Goal: Task Accomplishment & Management: Complete application form

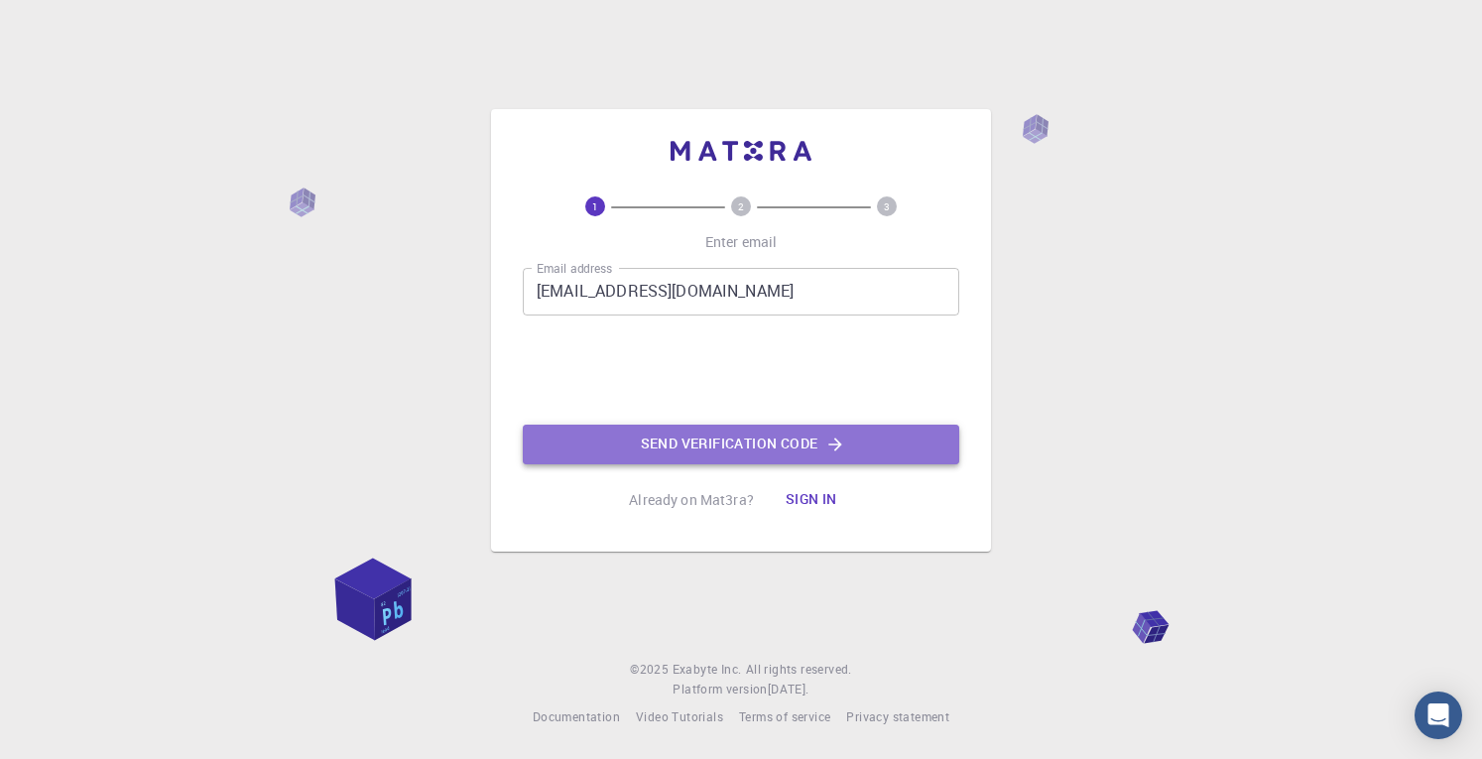
click at [732, 445] on button "Send verification code" at bounding box center [741, 445] width 437 height 40
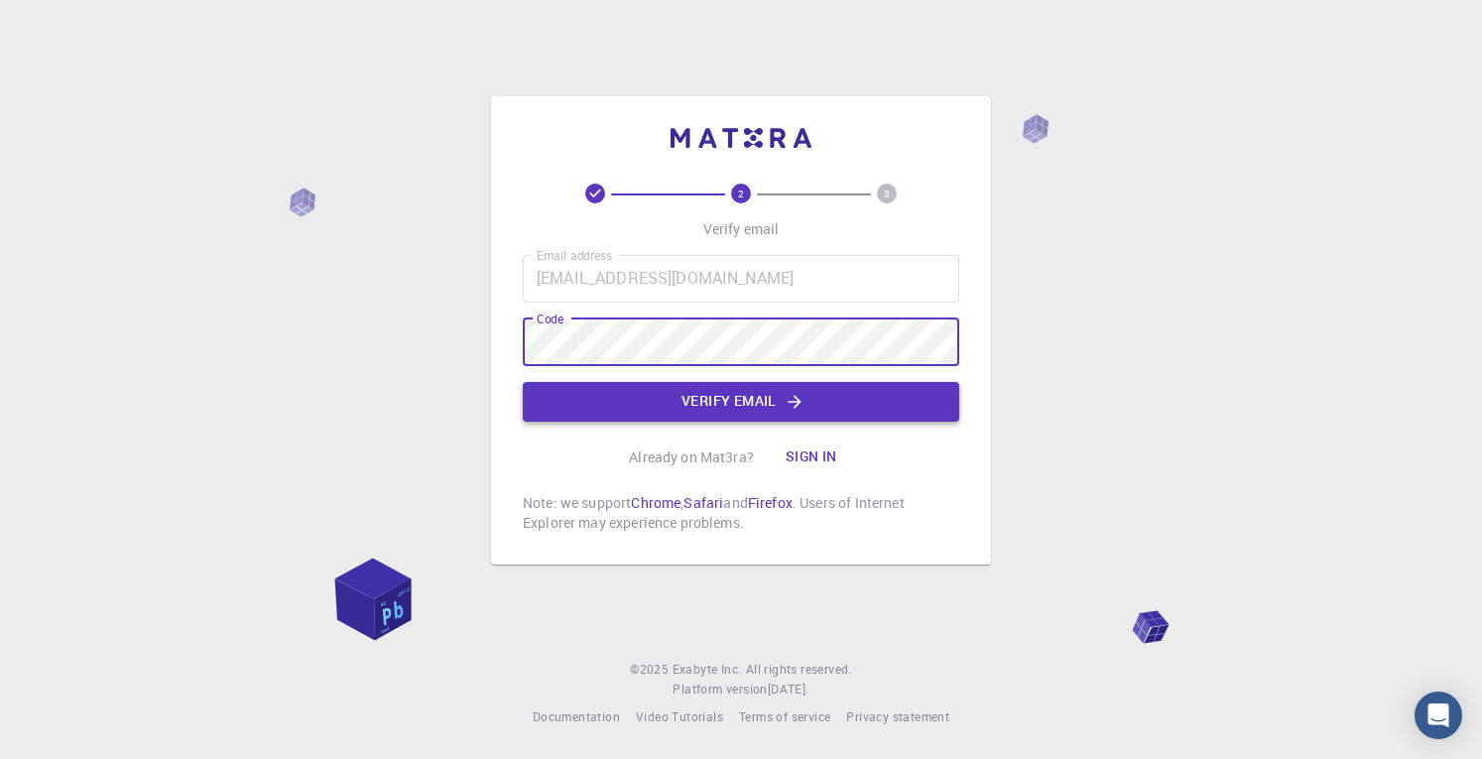
click at [796, 398] on icon "button" at bounding box center [795, 402] width 20 height 20
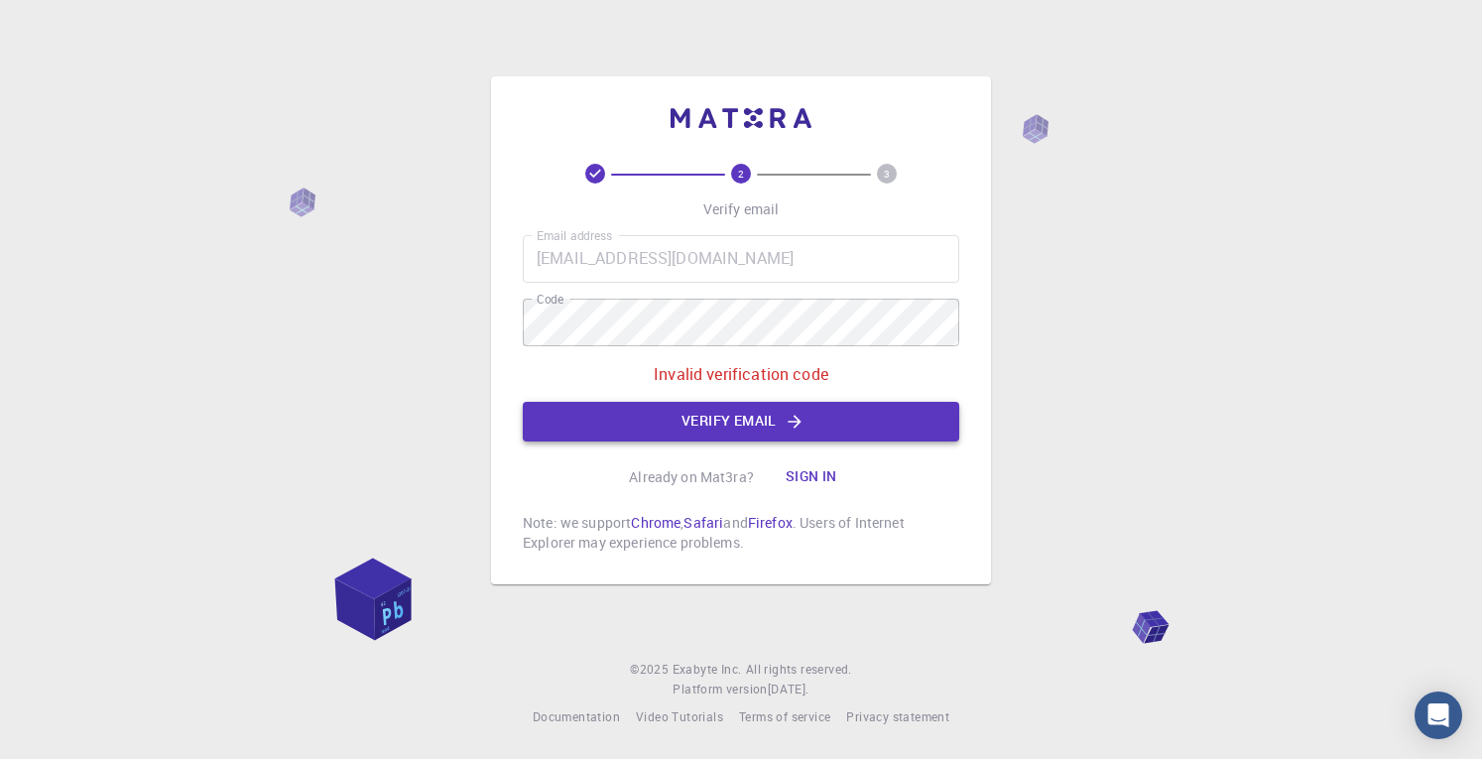
click at [785, 416] on icon "button" at bounding box center [795, 422] width 20 height 20
click at [494, 313] on div "2 3 Verify email Email address rajeshthanneeru143@gmail.com Email address Code …" at bounding box center [741, 330] width 500 height 508
click at [475, 317] on div "2 3 Verify email Email address rajeshthanneeru143@gmail.com Email address Code …" at bounding box center [741, 379] width 1482 height 759
click at [735, 418] on button "Verify email" at bounding box center [741, 422] width 437 height 40
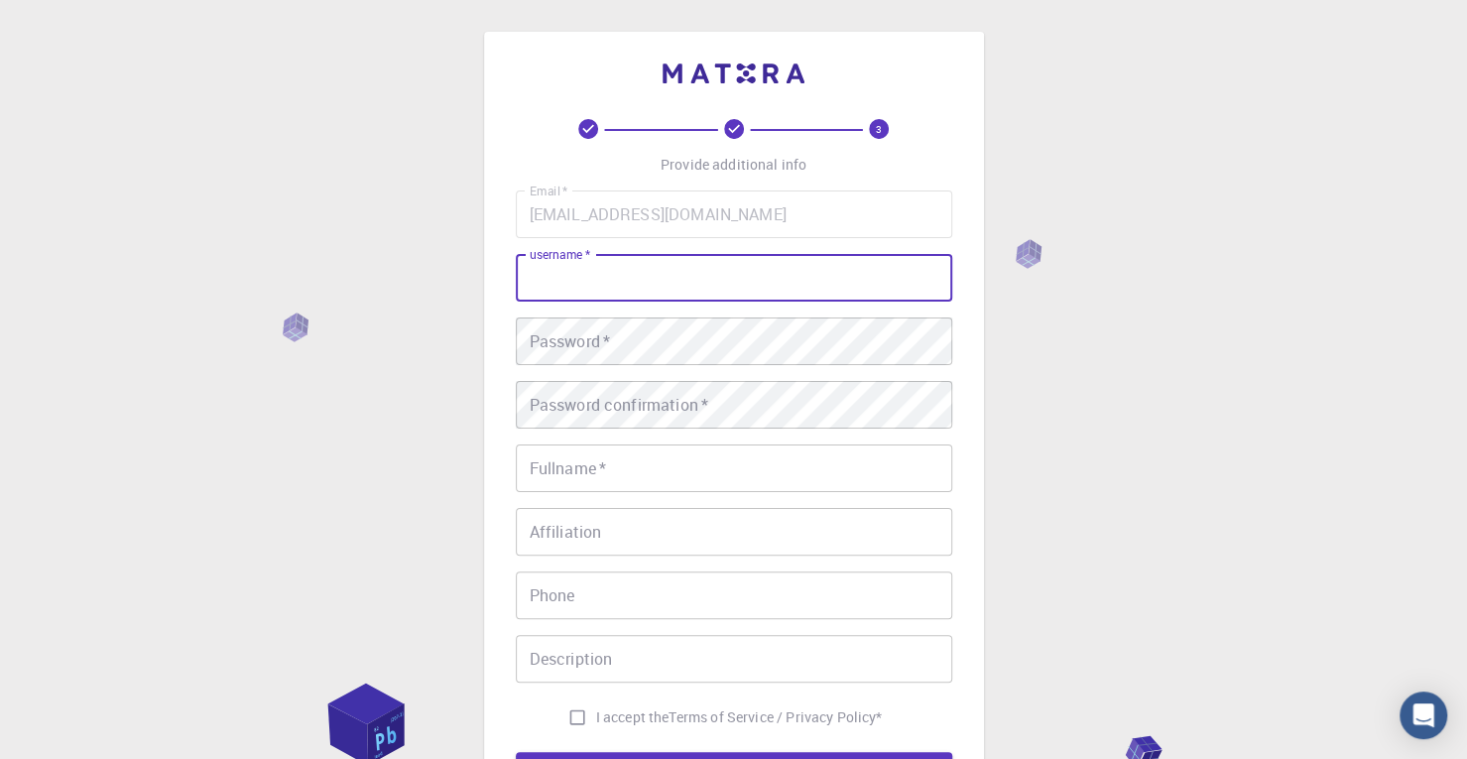
click at [680, 280] on input "username   *" at bounding box center [734, 278] width 437 height 48
click at [699, 280] on input "username   *" at bounding box center [734, 278] width 437 height 48
click at [690, 374] on div "Email   * rajeshthanneeru143@gmail.com Email   * username   * username   * Pass…" at bounding box center [734, 463] width 437 height 546
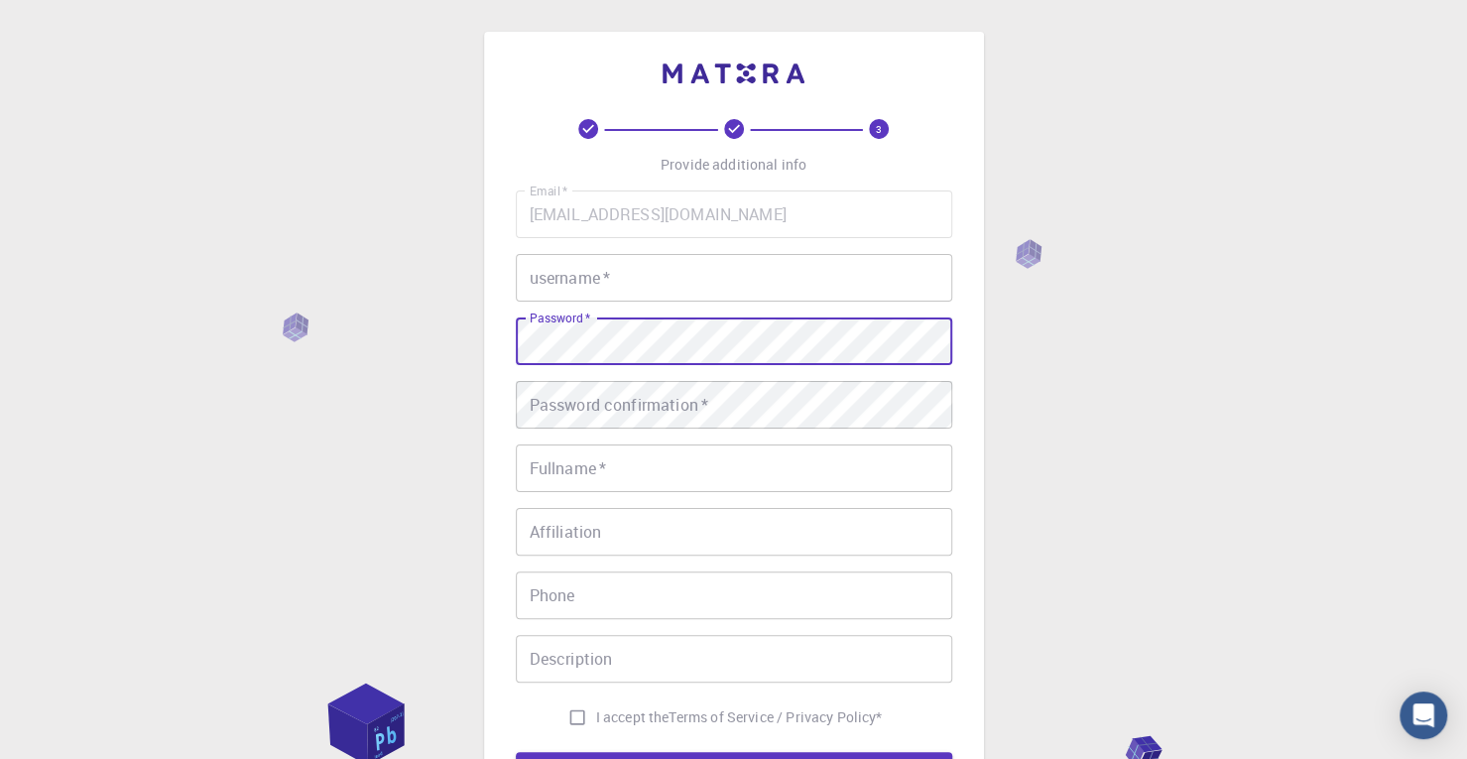
click at [670, 287] on input "username   *" at bounding box center [734, 278] width 437 height 48
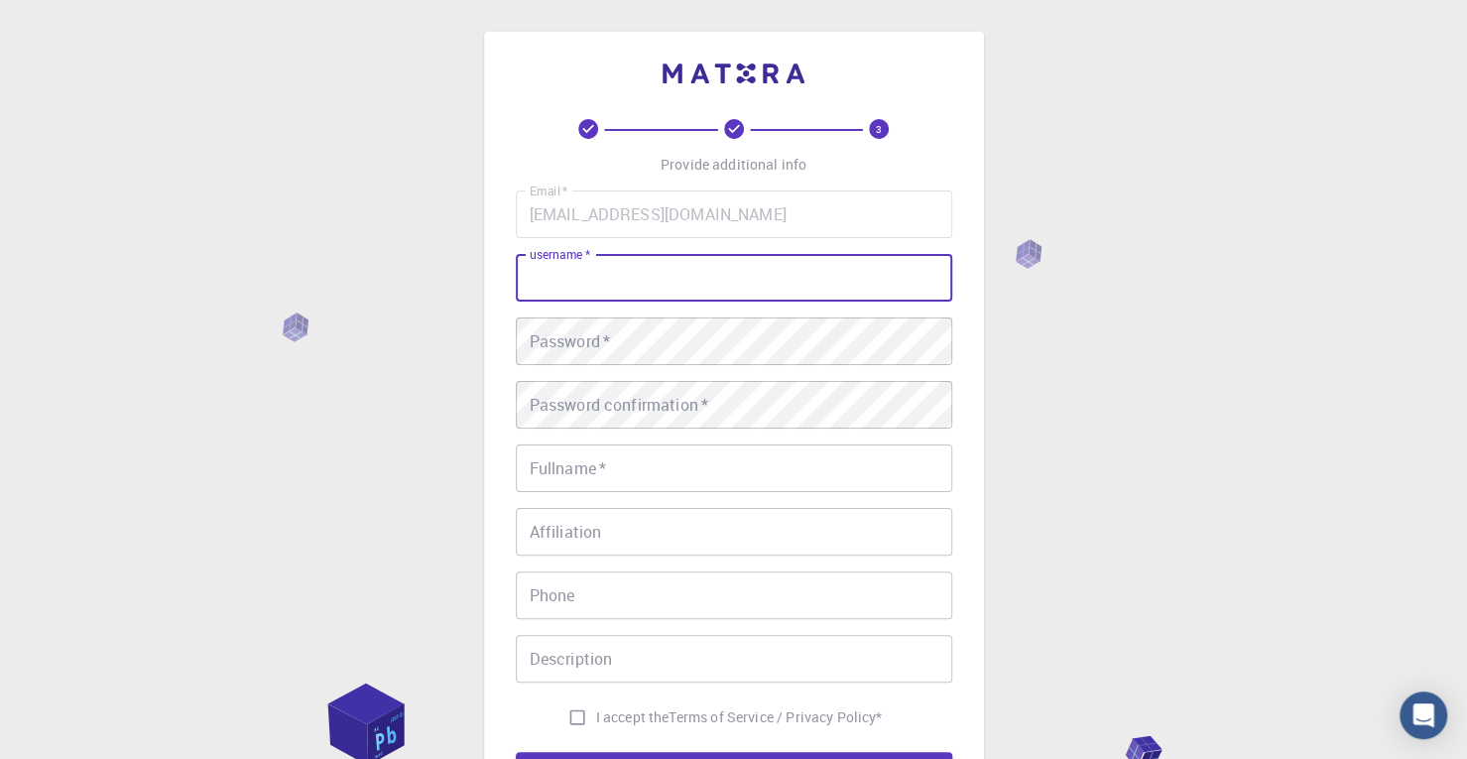
click at [670, 287] on input "username   *" at bounding box center [734, 278] width 437 height 48
drag, startPoint x: 670, startPoint y: 287, endPoint x: 634, endPoint y: 287, distance: 35.7
click at [634, 287] on input "username   *" at bounding box center [734, 278] width 437 height 48
type input "Rajesh"
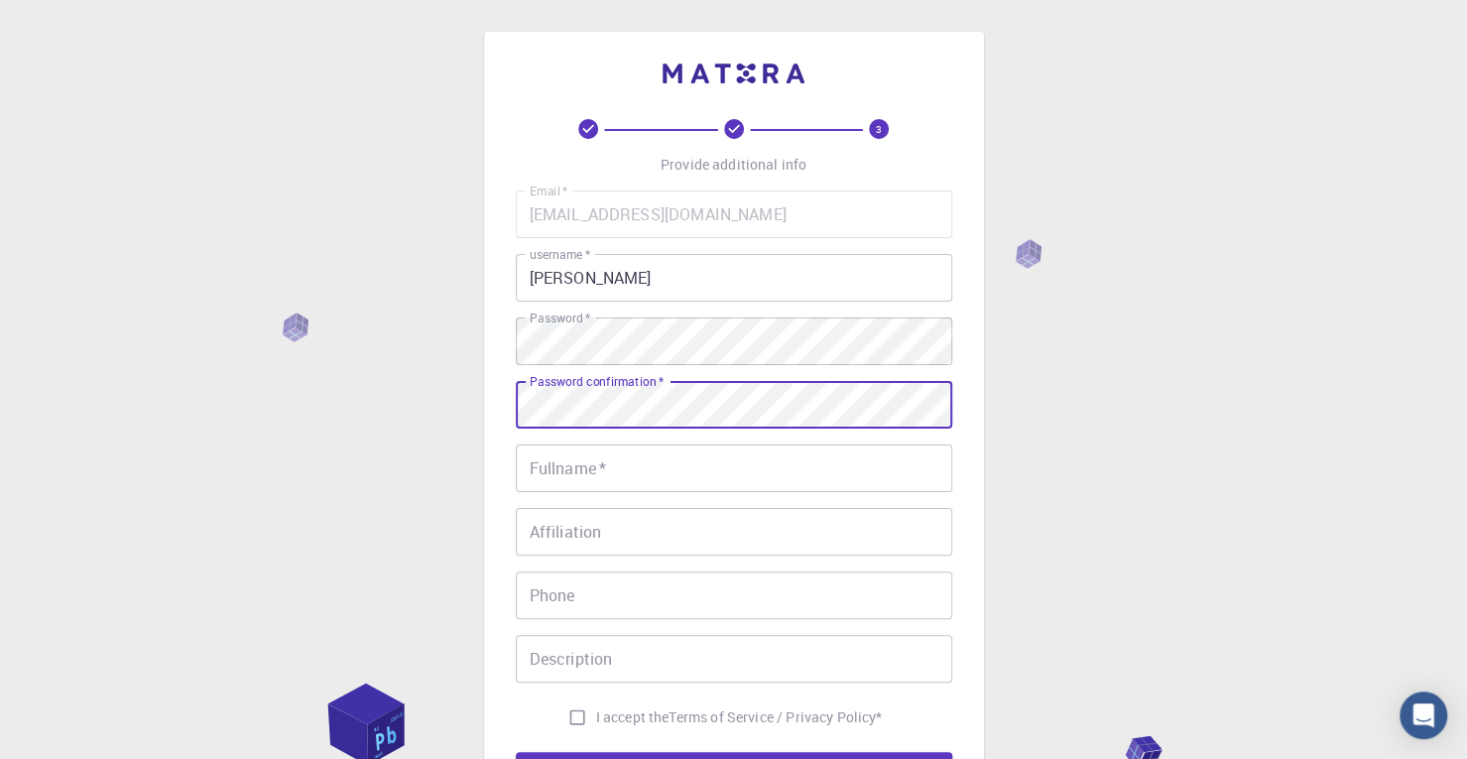
click at [625, 458] on input "Fullname   *" at bounding box center [734, 468] width 437 height 48
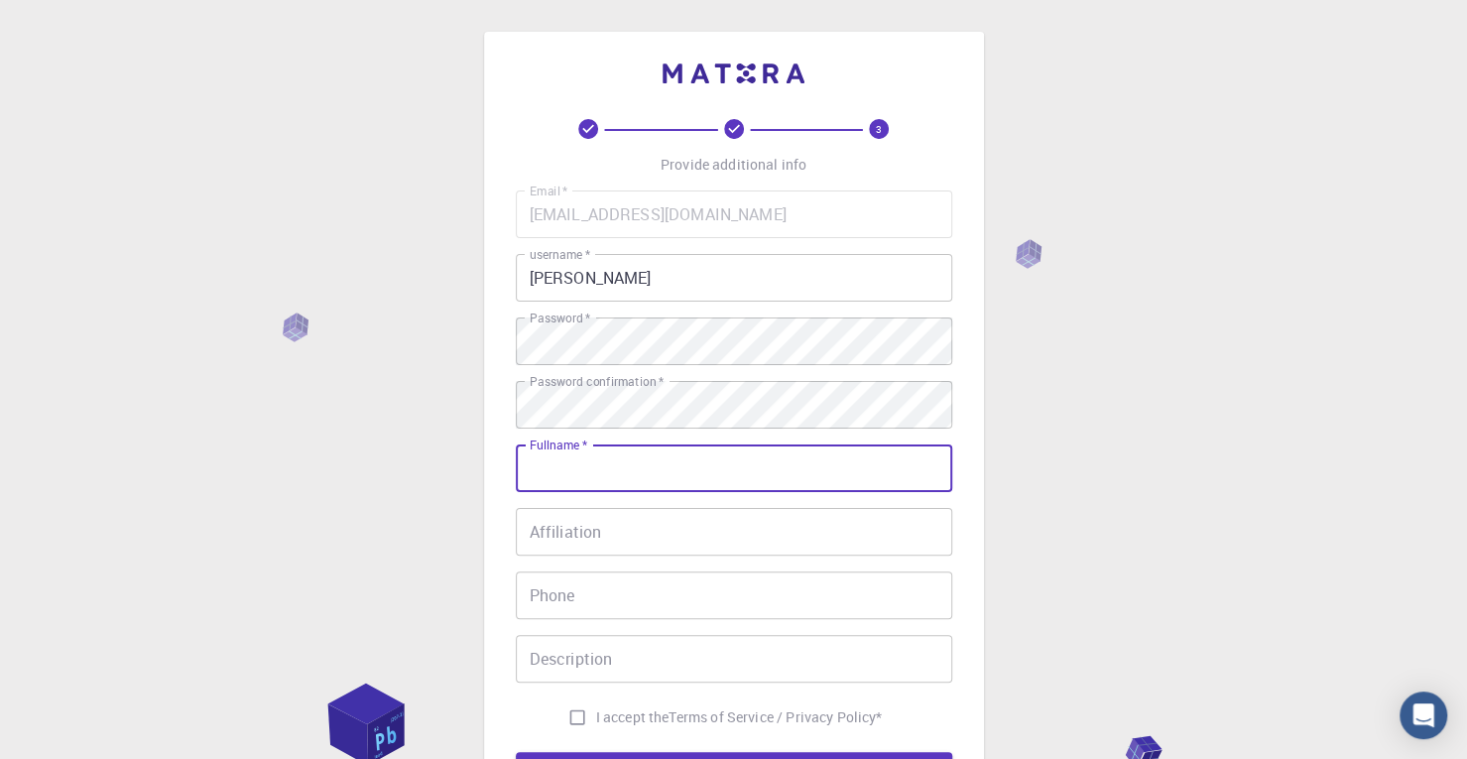
type input "Rajesh kumar Thanneeru"
type input "09666776053"
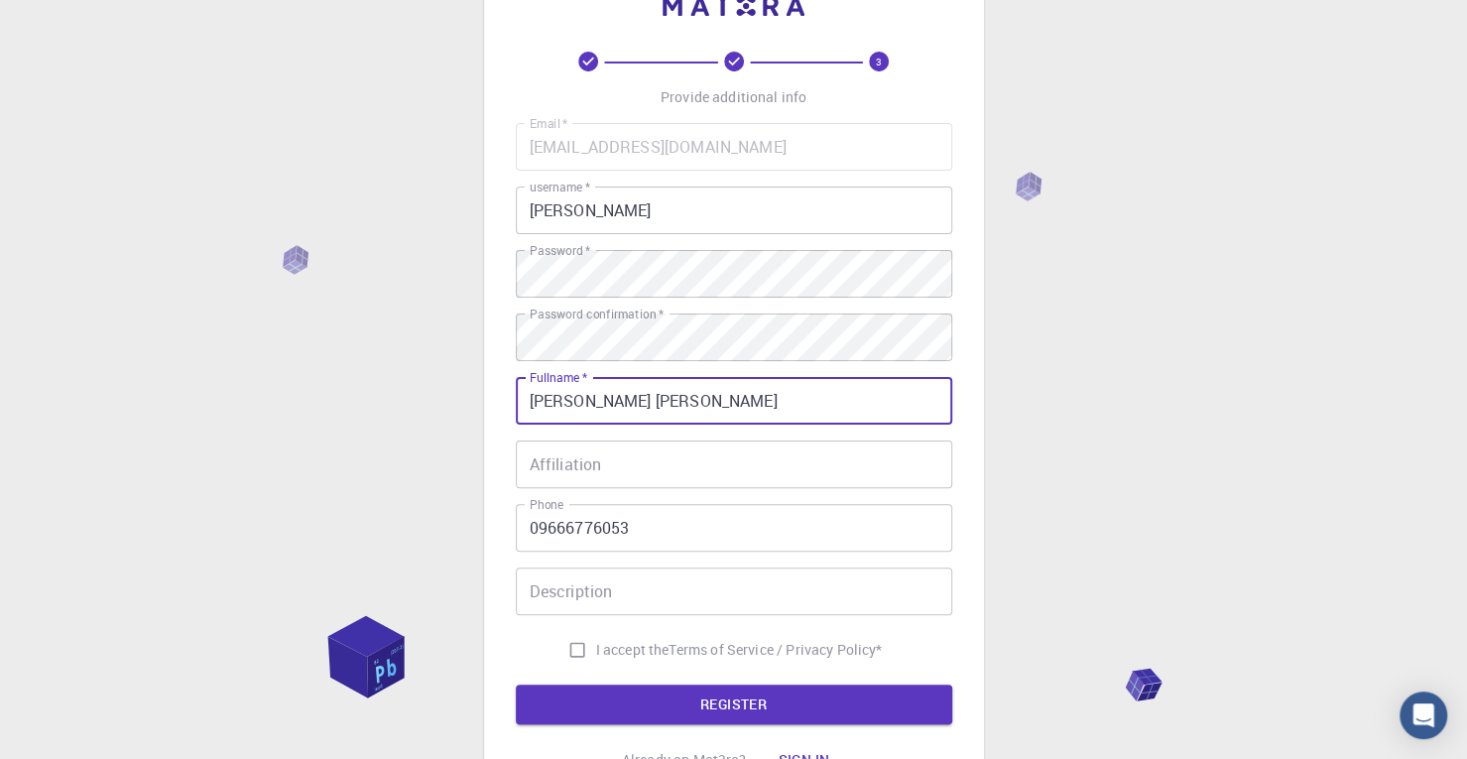
scroll to position [99, 0]
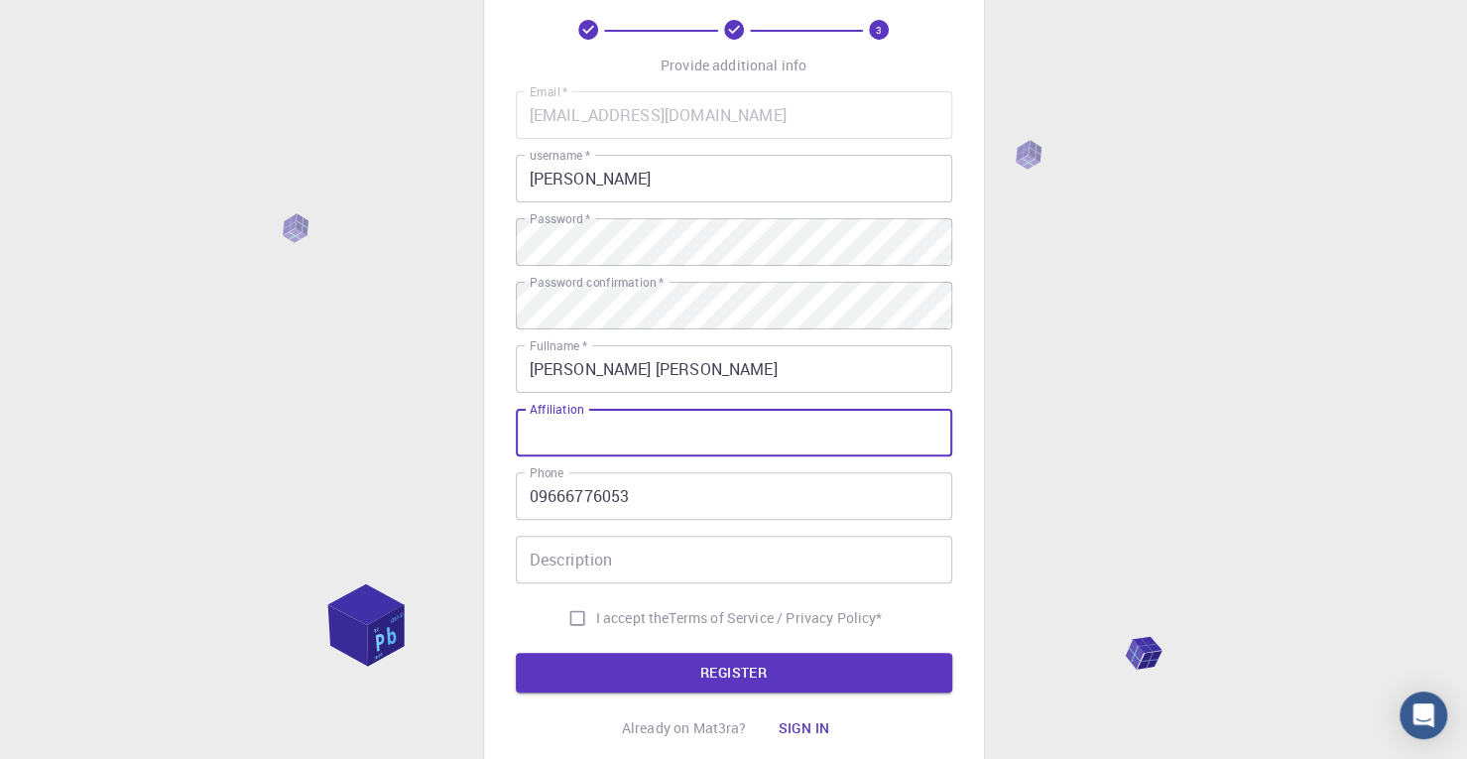
click at [621, 439] on input "Affiliation" at bounding box center [734, 433] width 437 height 48
type input "mahindra unioversity"
click at [659, 559] on input "Description" at bounding box center [734, 560] width 437 height 48
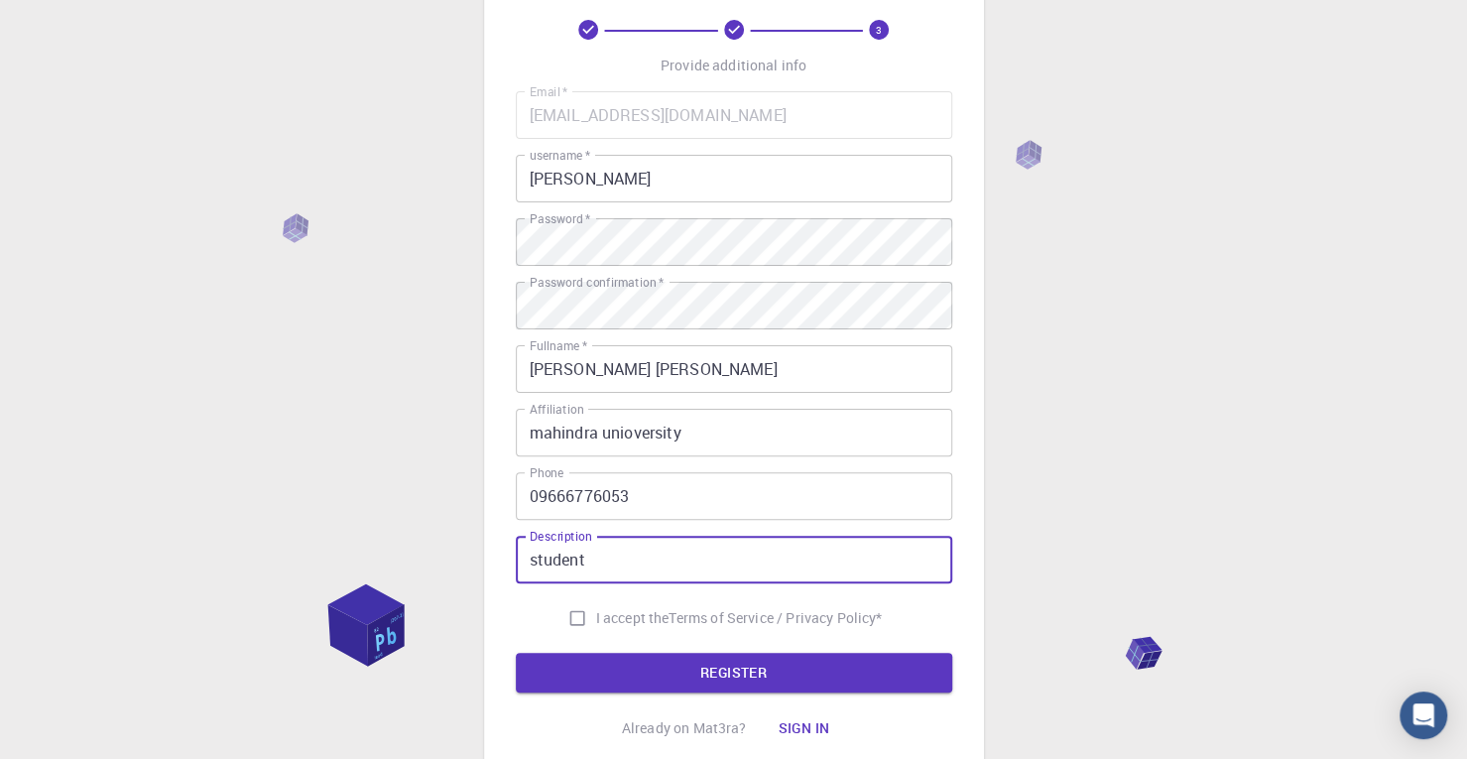
type input "student"
click at [574, 616] on input "I accept the Terms of Service / Privacy Policy *" at bounding box center [578, 618] width 38 height 38
checkbox input "true"
click at [651, 671] on button "REGISTER" at bounding box center [734, 673] width 437 height 40
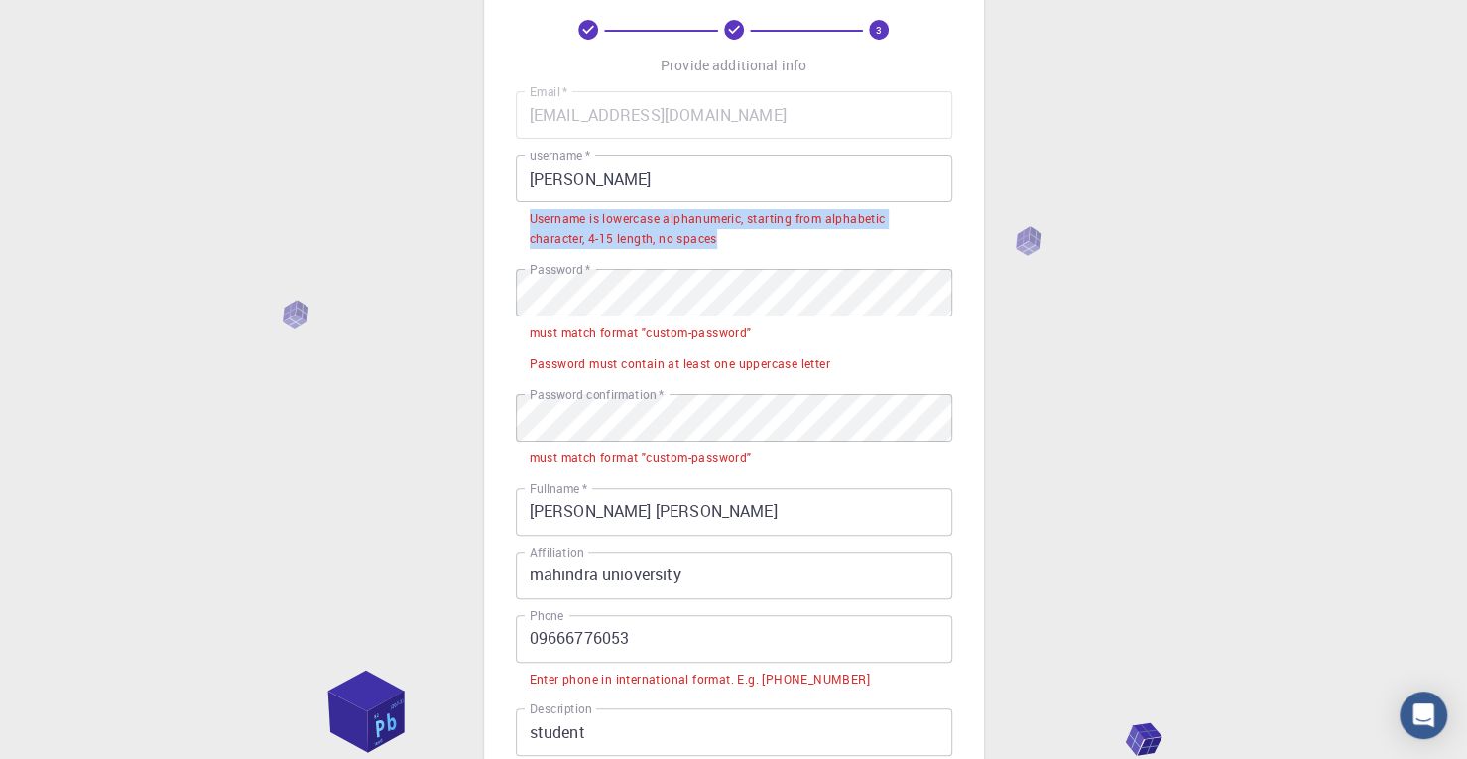
drag, startPoint x: 720, startPoint y: 235, endPoint x: 526, endPoint y: 223, distance: 194.8
click at [526, 223] on li "Username is lowercase alphanumeric, starting from alphabetic character, 4-15 le…" at bounding box center [734, 227] width 437 height 51
copy div "Username is lowercase alphanumeric, starting from alphabetic character, 4-15 le…"
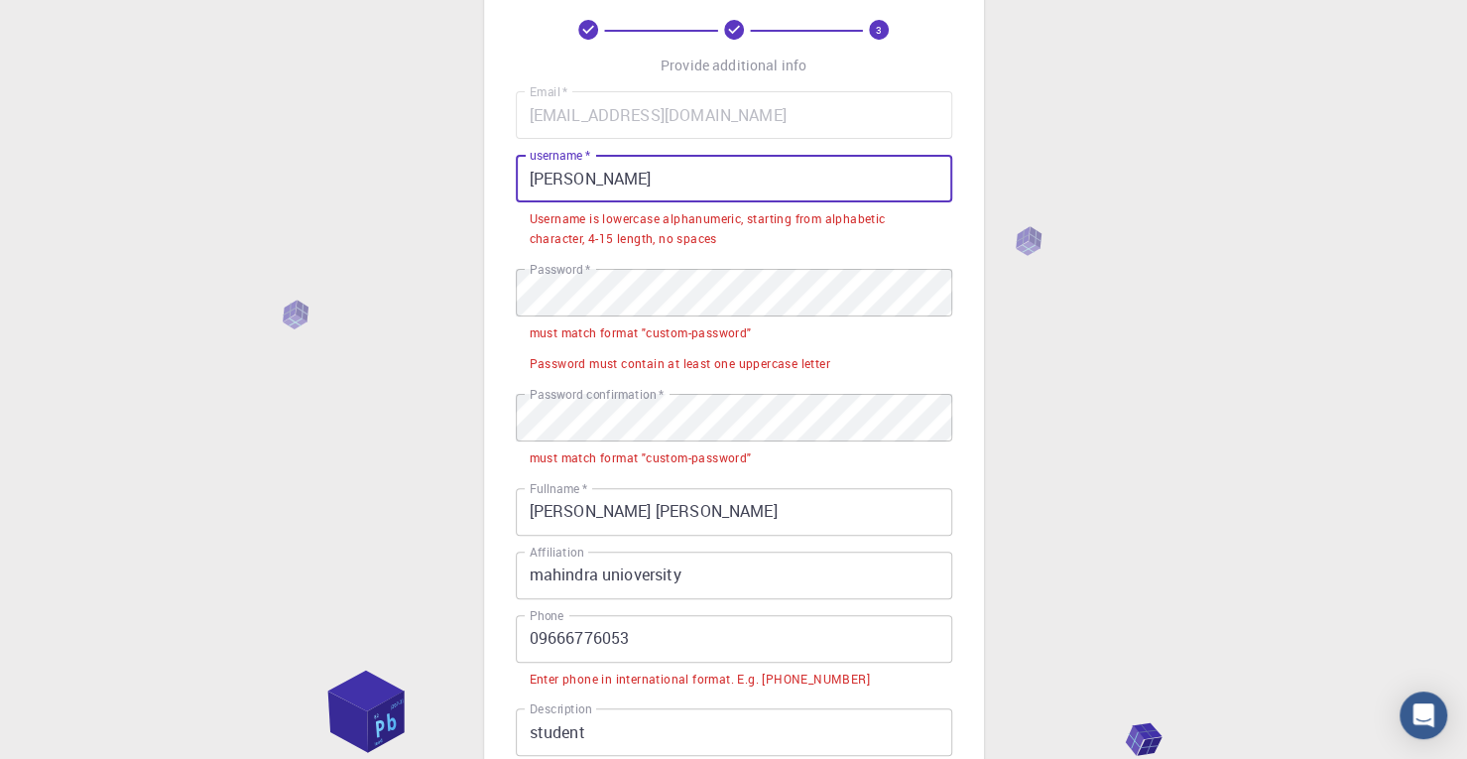
drag, startPoint x: 595, startPoint y: 186, endPoint x: 522, endPoint y: 175, distance: 74.2
click at [522, 175] on input "Rajesh" at bounding box center [734, 179] width 437 height 48
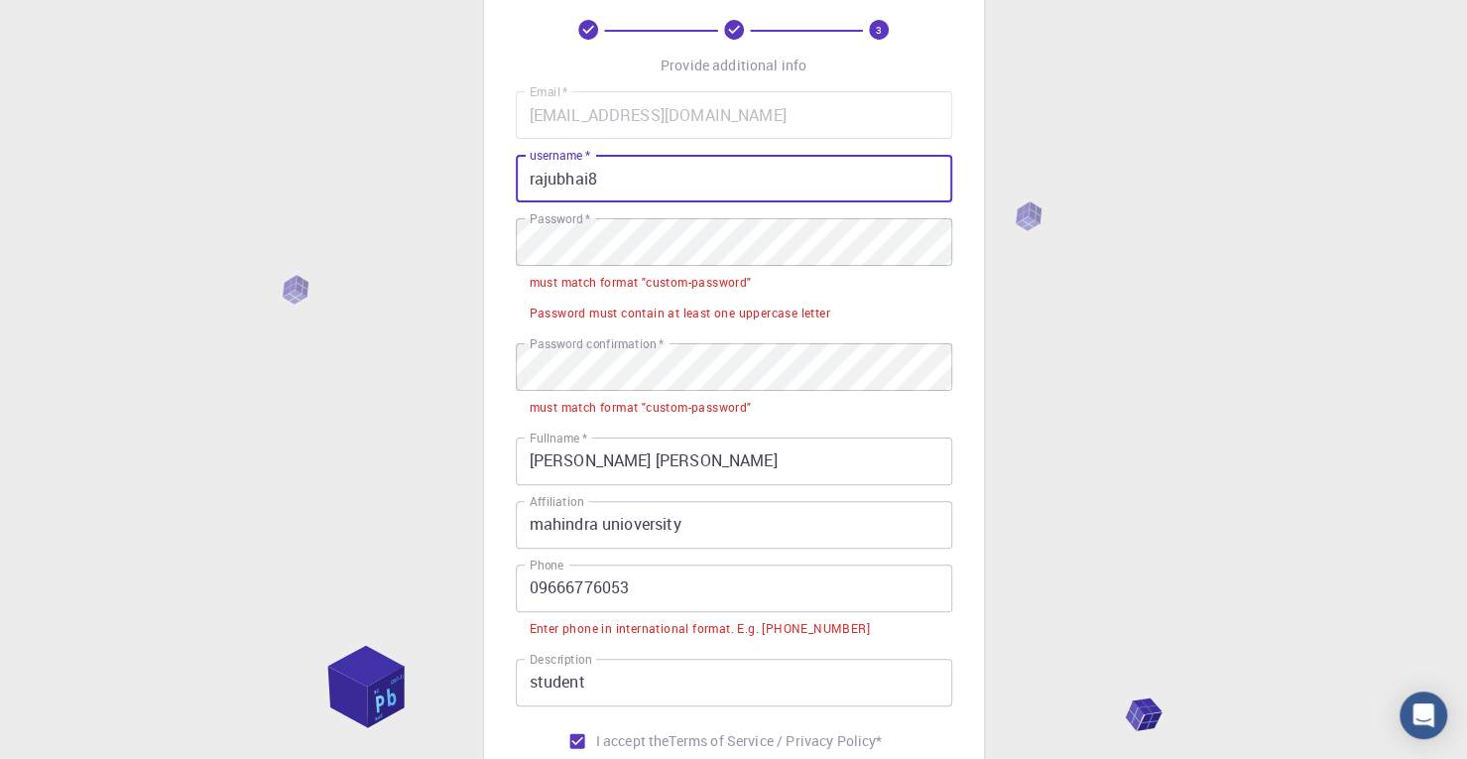
type input "rajubhai8"
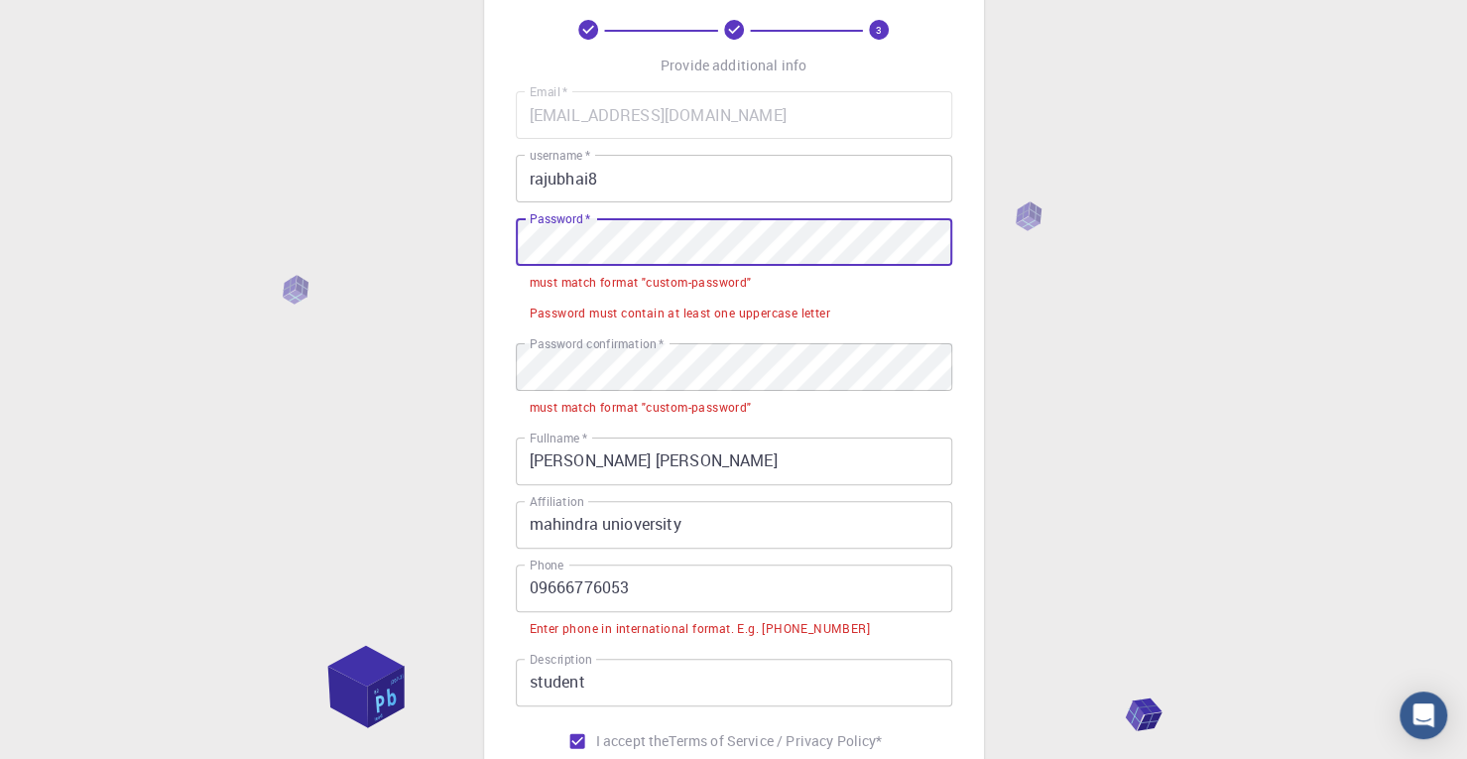
click at [460, 223] on div "3 Provide additional info Email   * rajeshthanneeru143@gmail.com Email   * user…" at bounding box center [733, 467] width 1467 height 1132
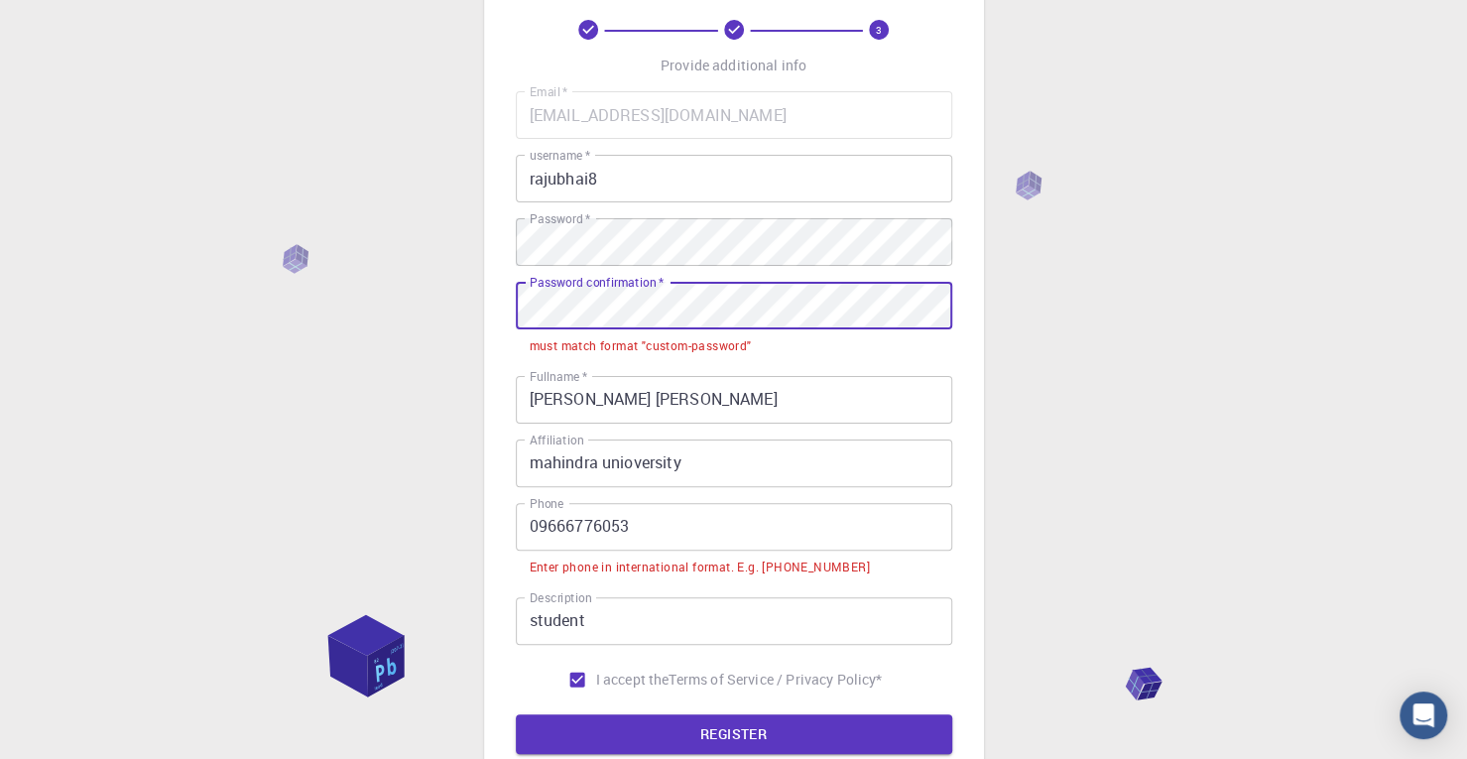
click at [472, 307] on div "3 Provide additional info Email   * rajeshthanneeru143@gmail.com Email   * user…" at bounding box center [733, 436] width 1467 height 1071
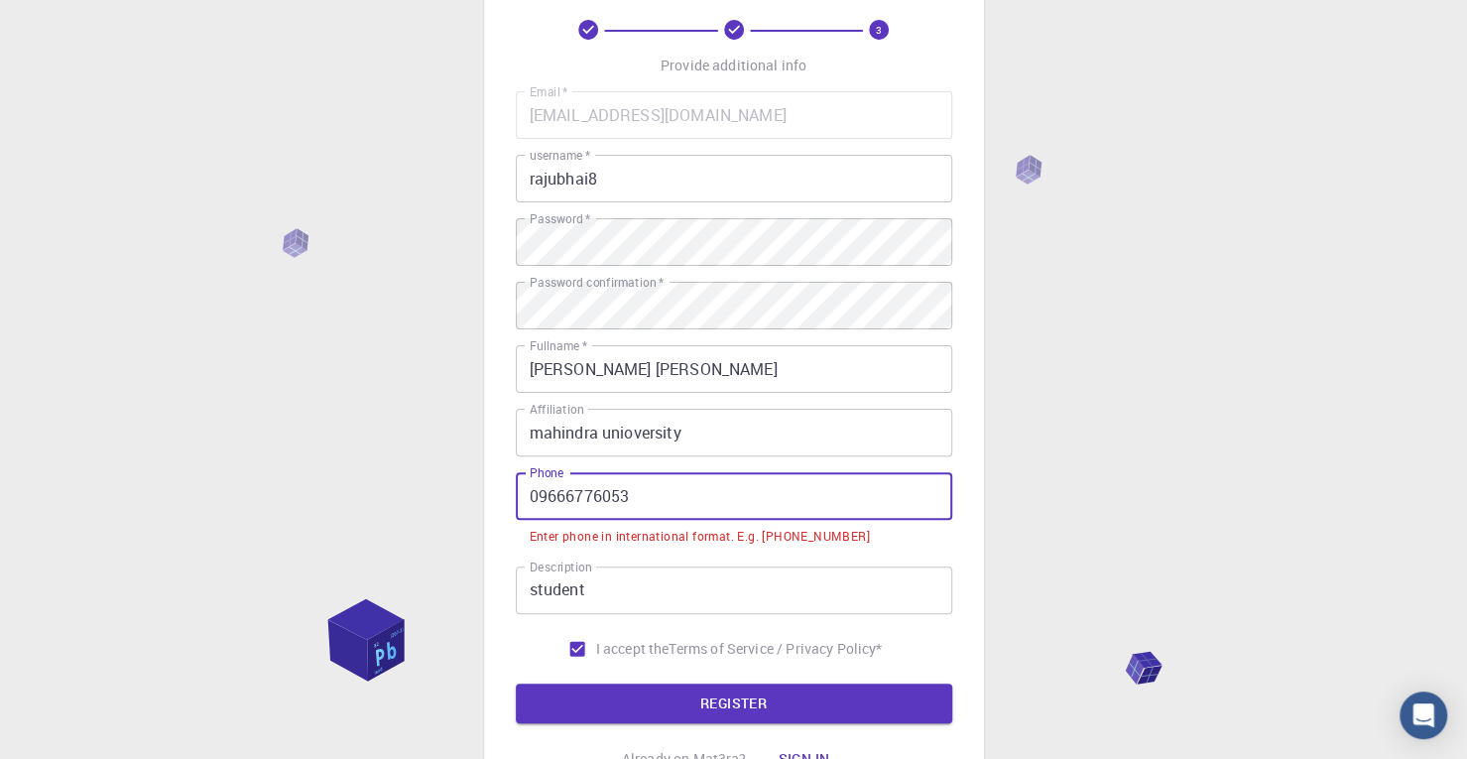
click at [540, 499] on input "09666776053" at bounding box center [734, 496] width 437 height 48
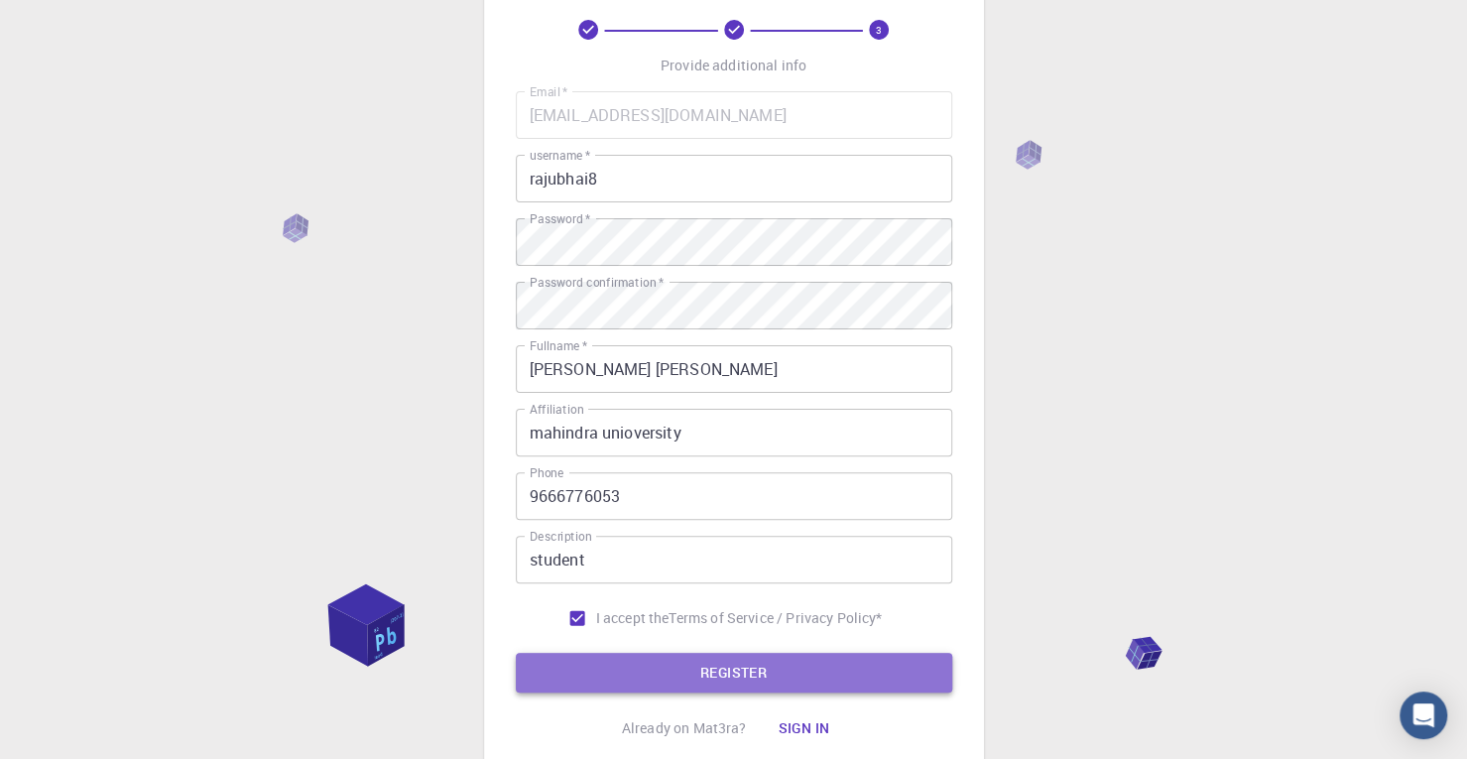
click at [681, 666] on button "REGISTER" at bounding box center [734, 673] width 437 height 40
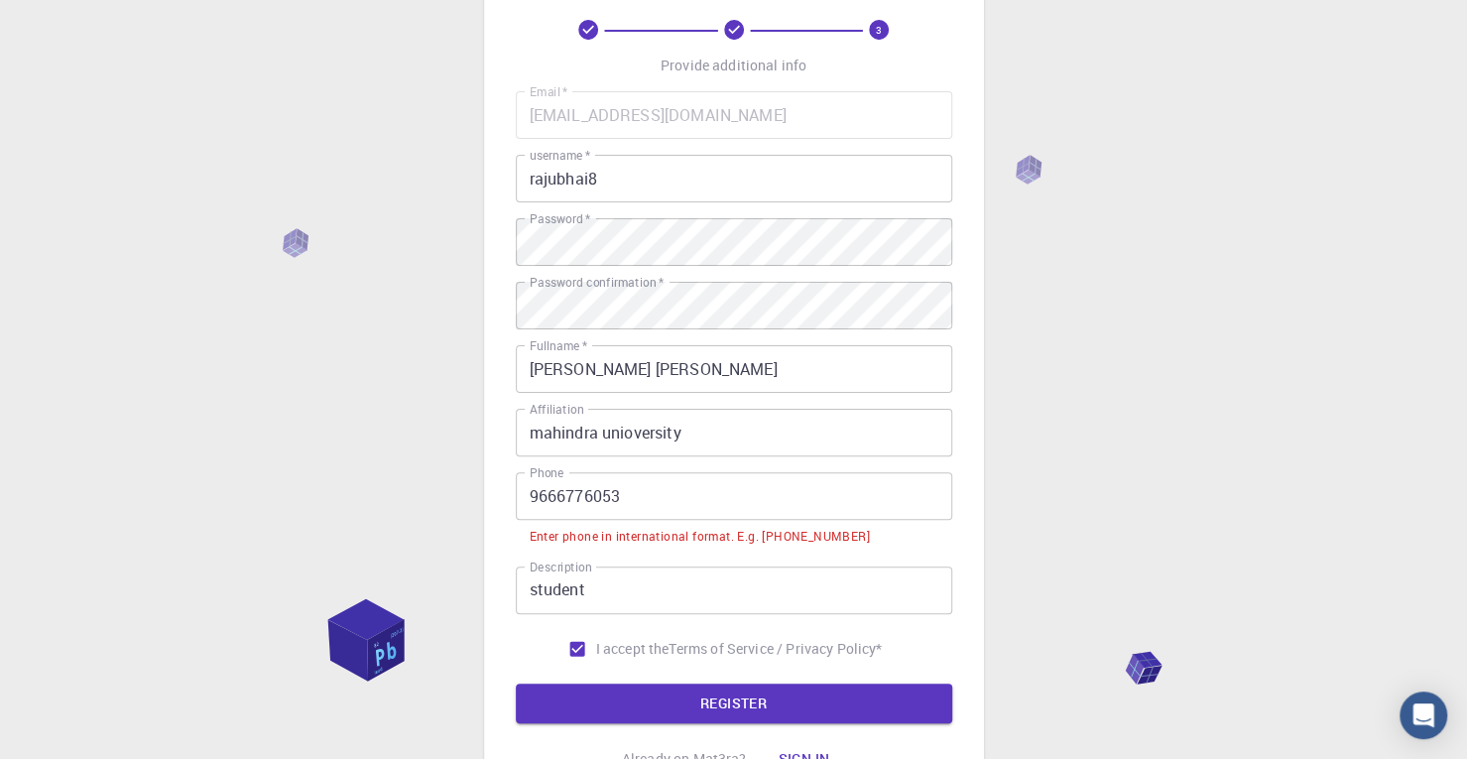
click at [532, 497] on input "9666776053" at bounding box center [734, 496] width 437 height 48
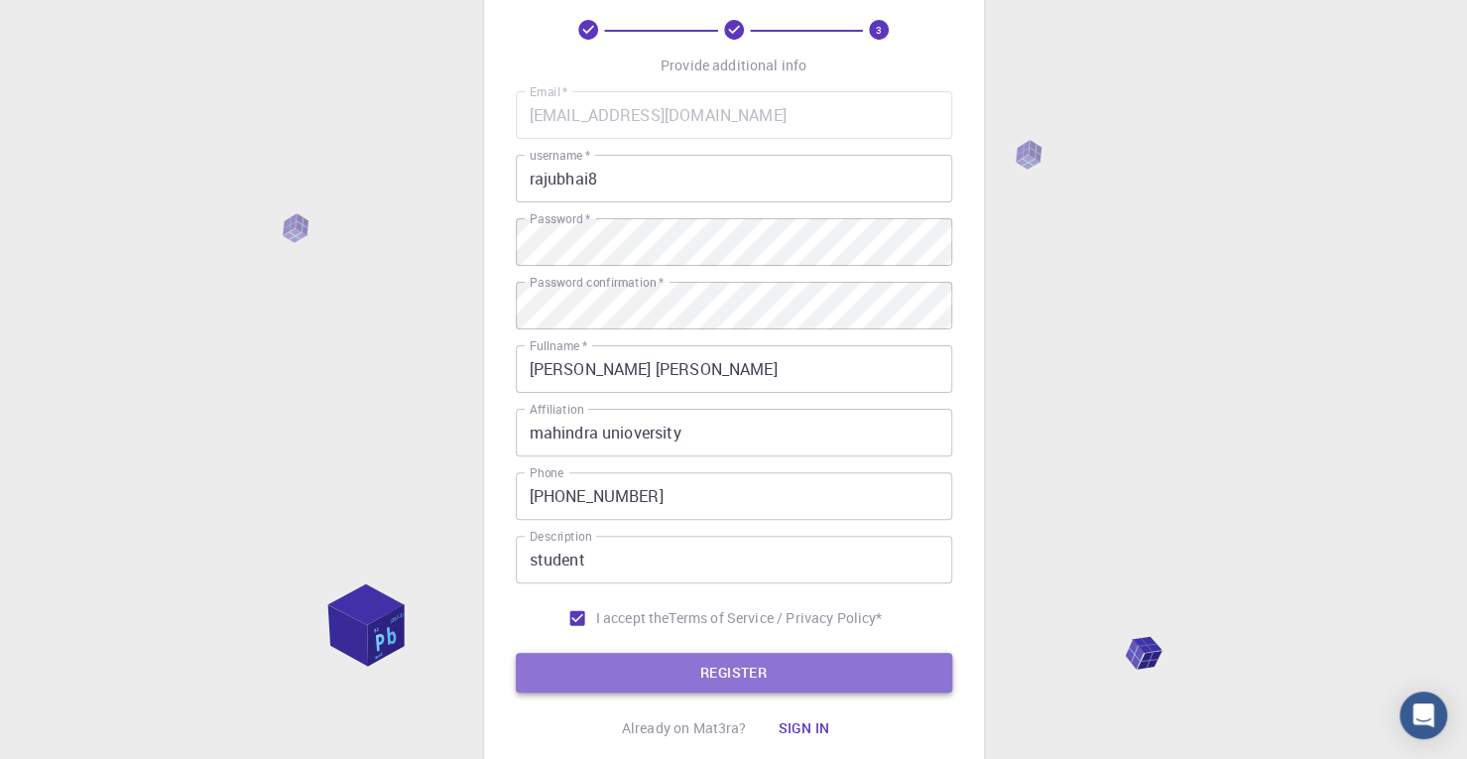
click at [673, 680] on button "REGISTER" at bounding box center [734, 673] width 437 height 40
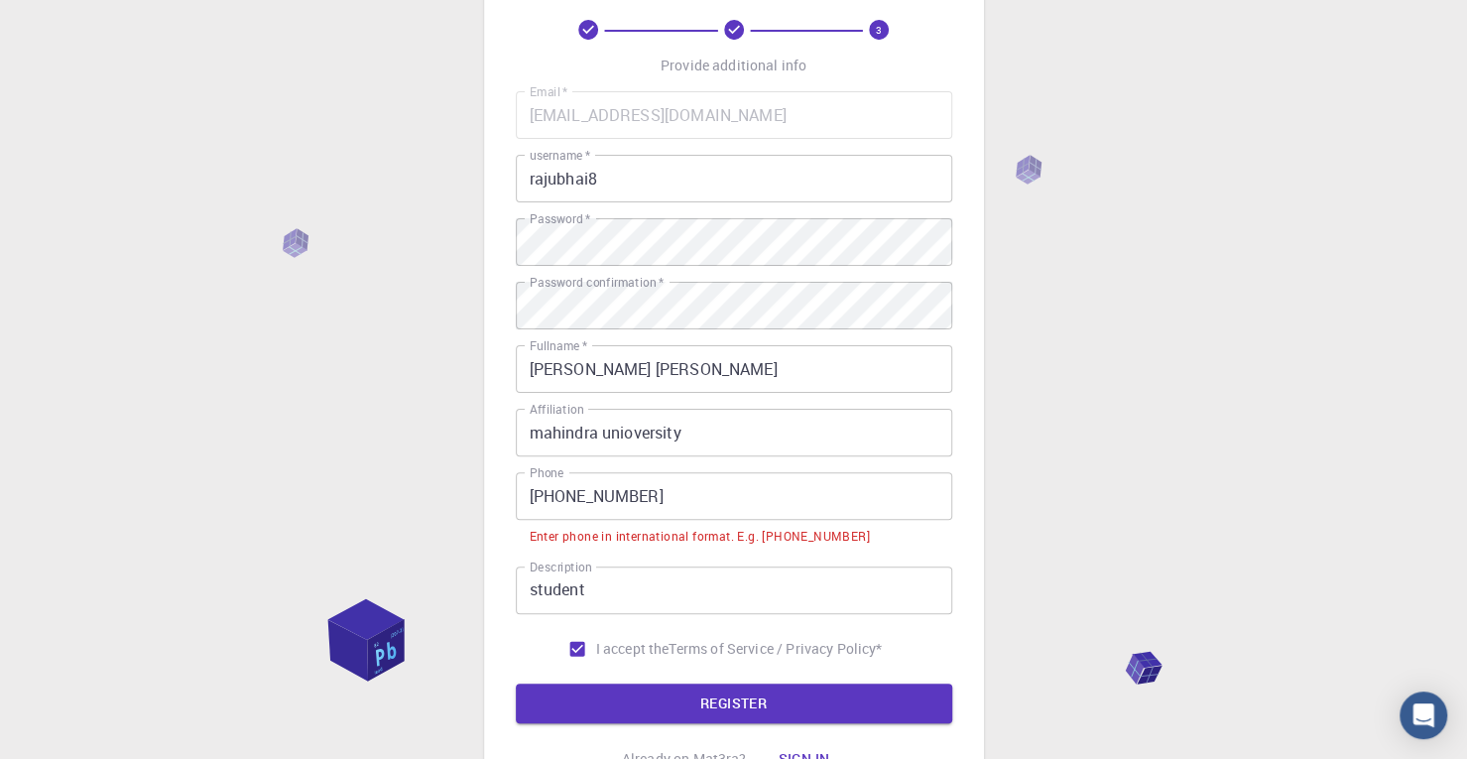
click at [563, 503] on input "+91 9666776053" at bounding box center [734, 496] width 437 height 48
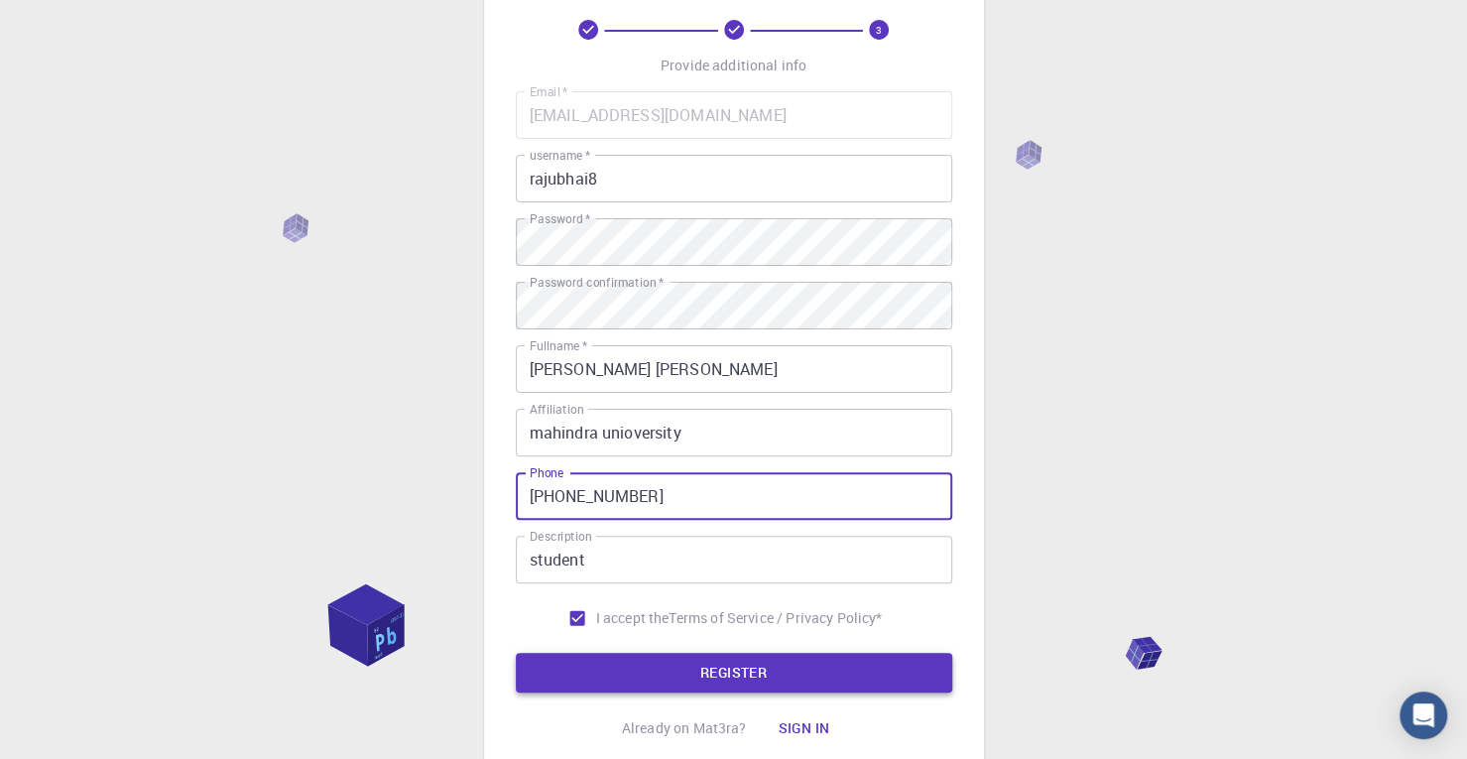
type input "+919666776053"
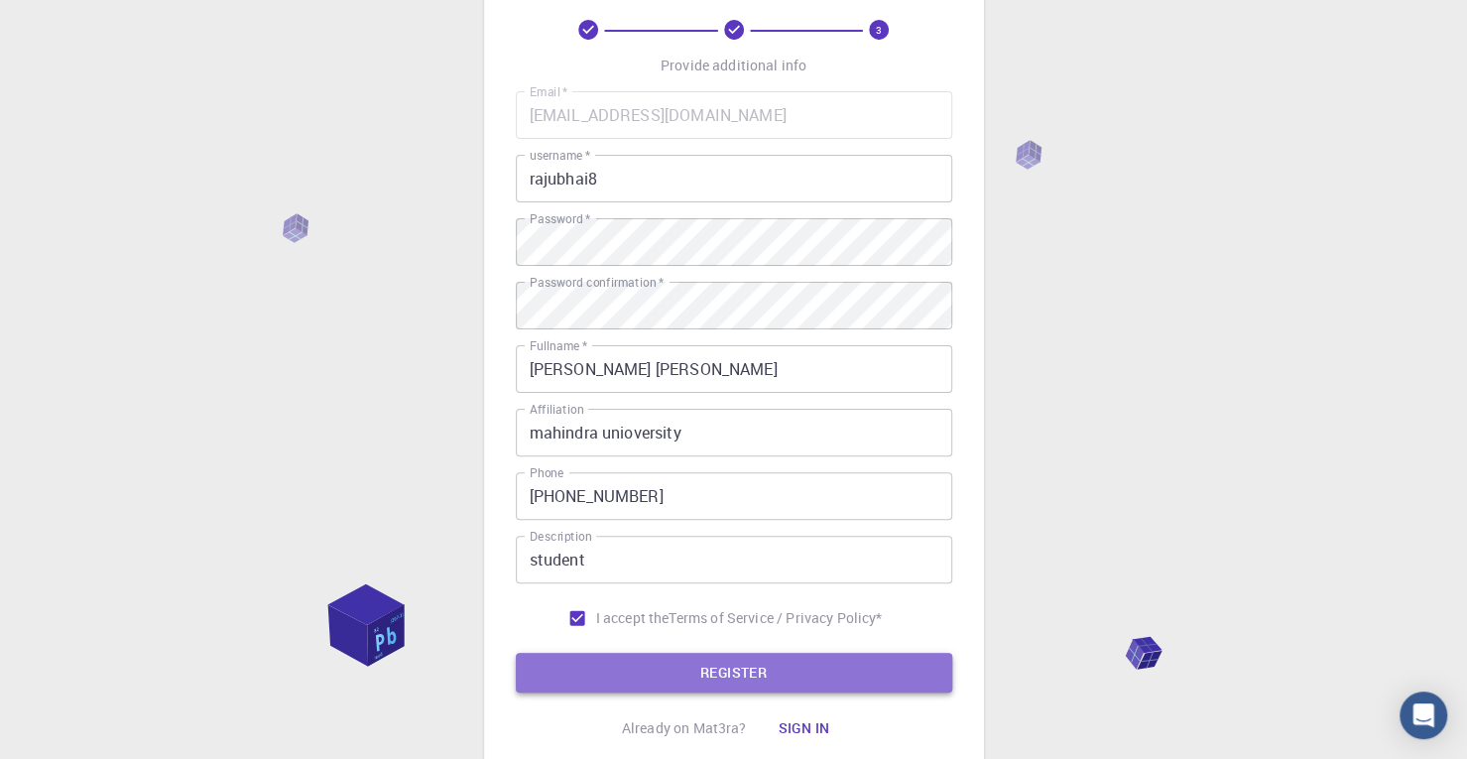
click at [712, 675] on button "REGISTER" at bounding box center [734, 673] width 437 height 40
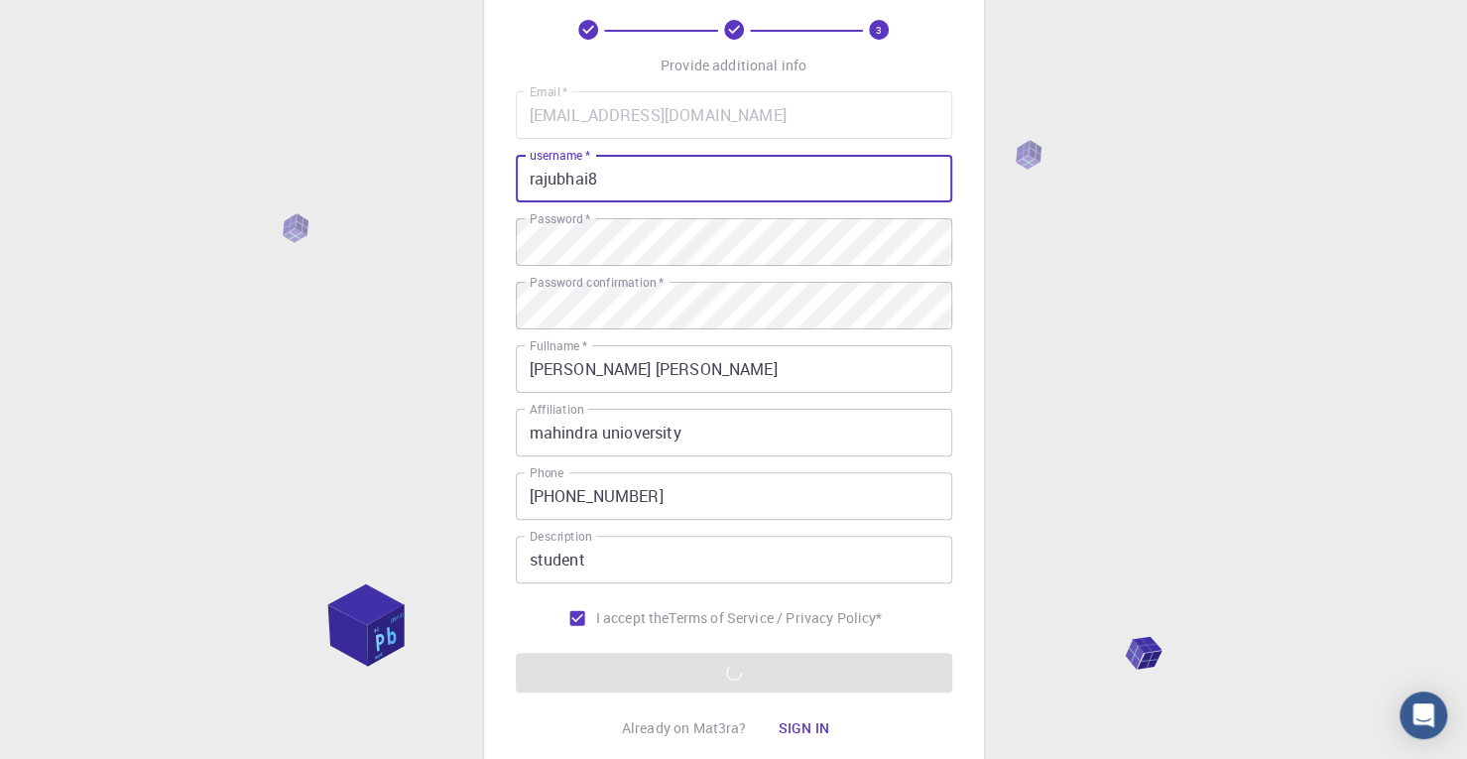
drag, startPoint x: 606, startPoint y: 184, endPoint x: 499, endPoint y: 175, distance: 107.5
click at [499, 175] on div "3 Provide additional info Email   * rajeshthanneeru143@gmail.com Email   * user…" at bounding box center [734, 356] width 500 height 847
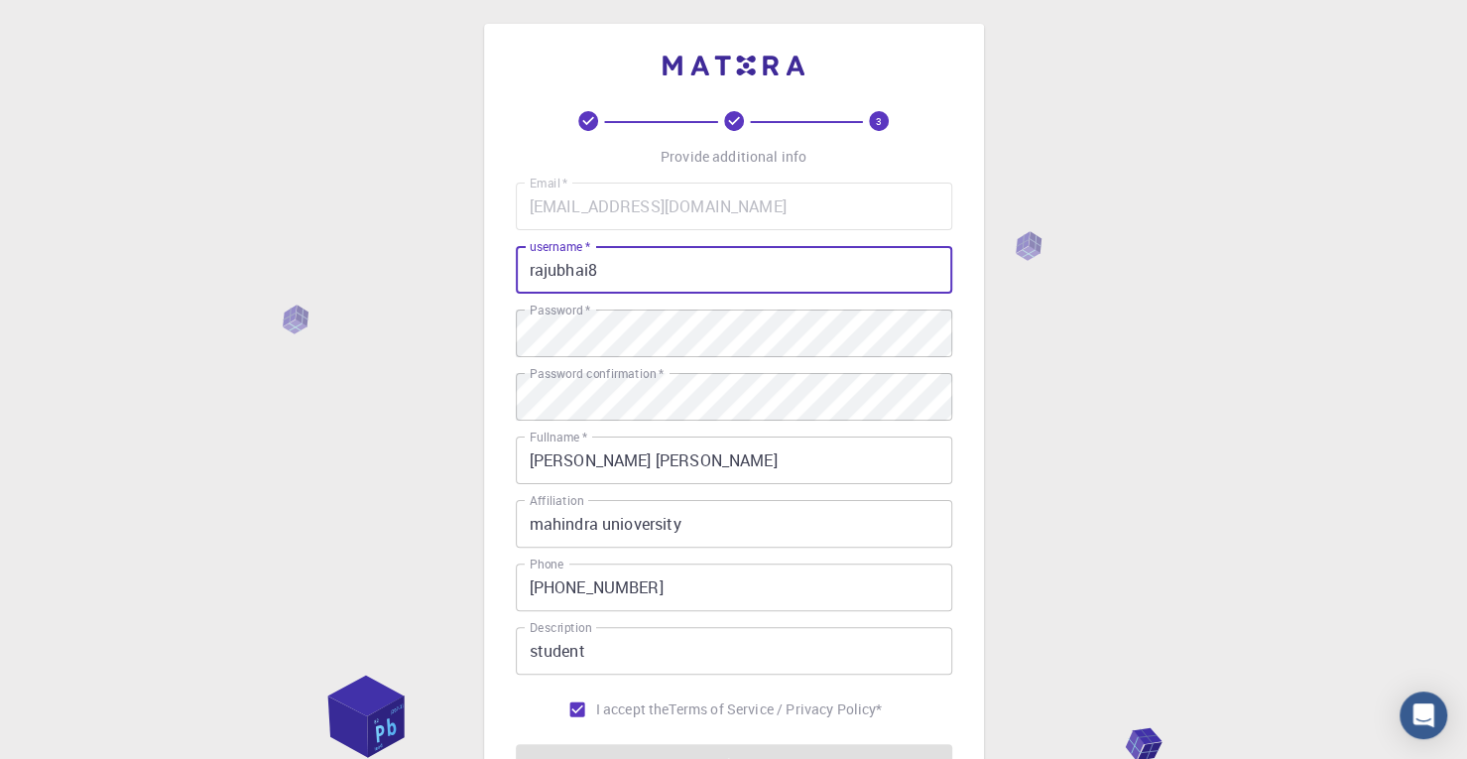
scroll to position [0, 0]
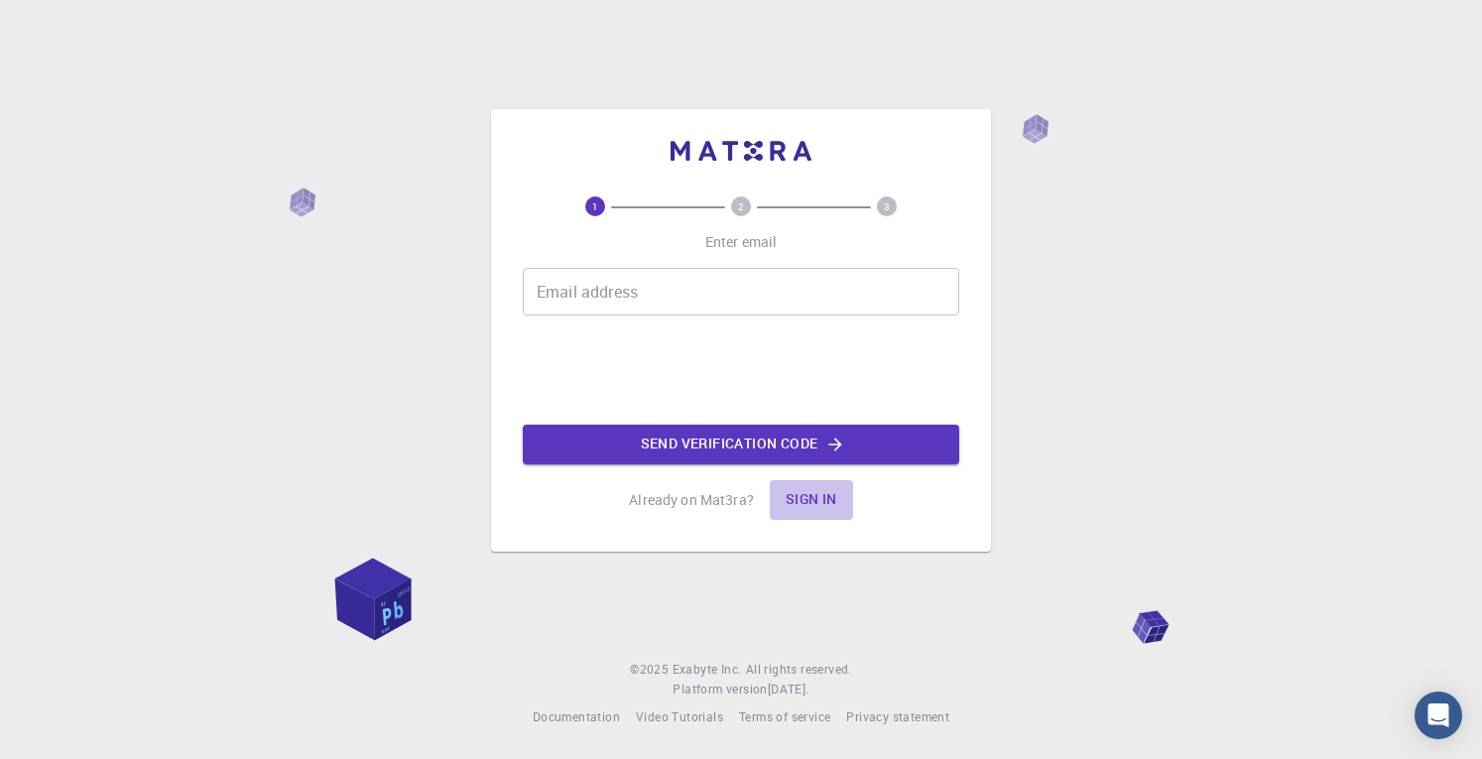
click at [817, 503] on button "Sign in" at bounding box center [811, 500] width 83 height 40
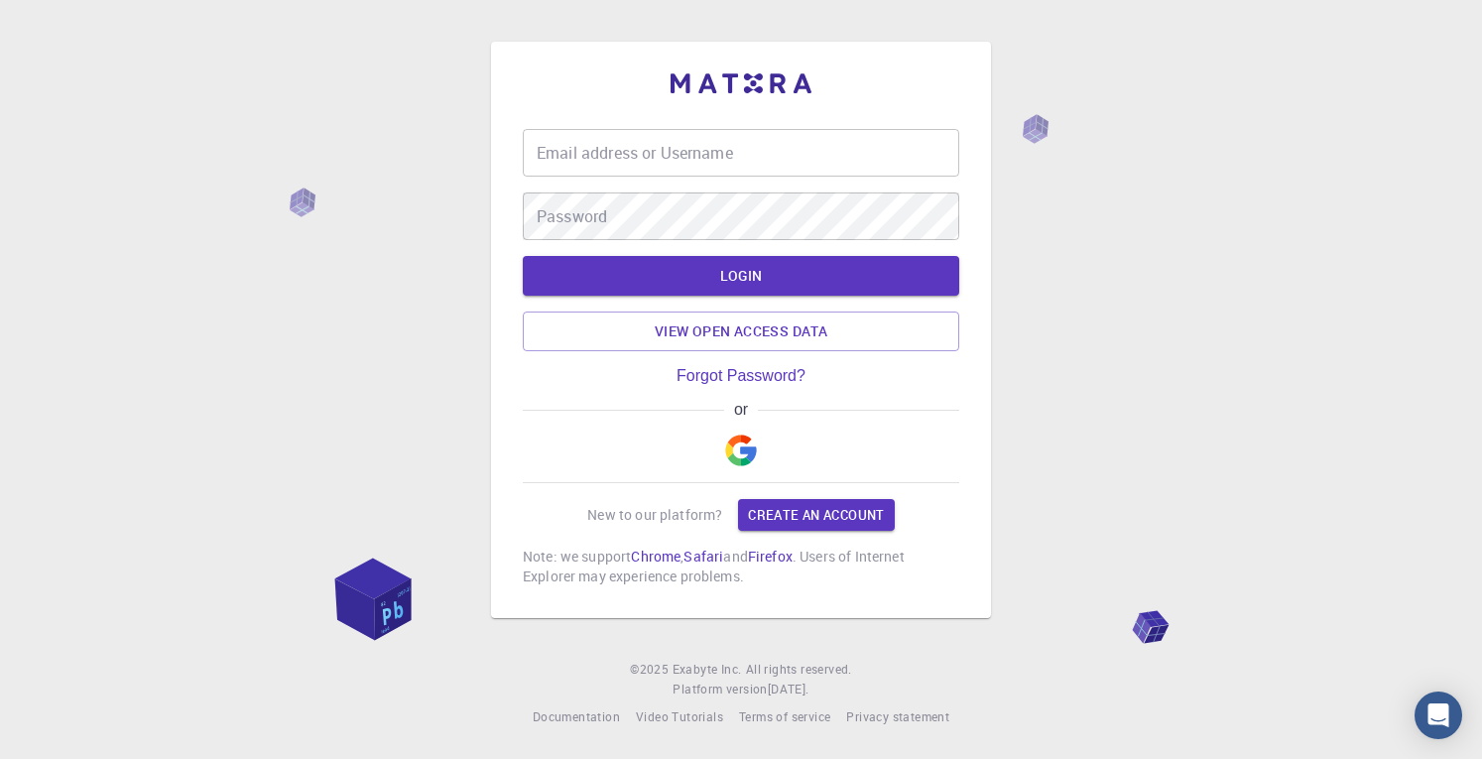
click at [686, 158] on input "Email address or Username" at bounding box center [741, 153] width 437 height 48
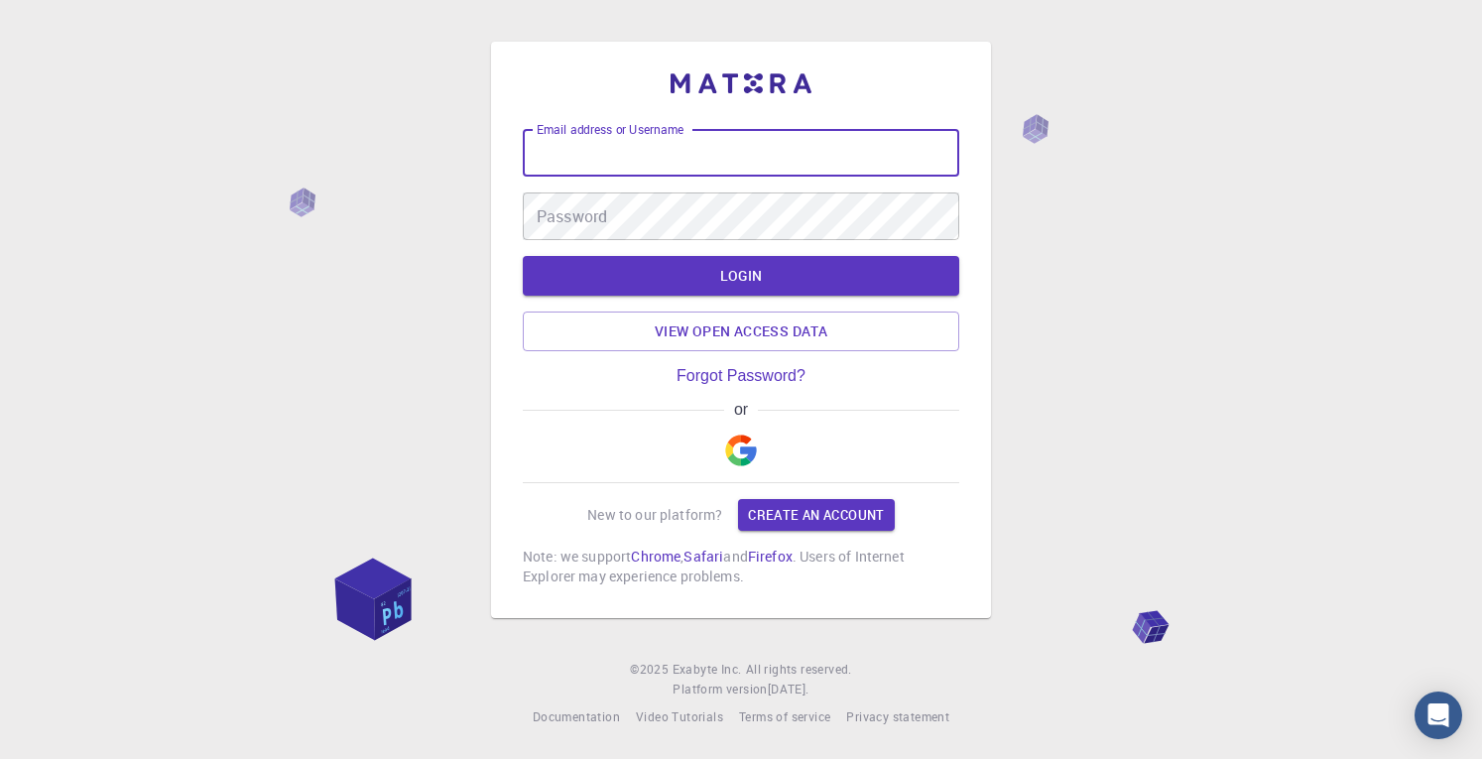
click at [686, 158] on input "Email address or Username" at bounding box center [741, 153] width 437 height 48
click at [635, 144] on input "Email address or Username" at bounding box center [741, 153] width 437 height 48
click at [697, 161] on input "Email address or Username" at bounding box center [741, 153] width 437 height 48
type input "R"
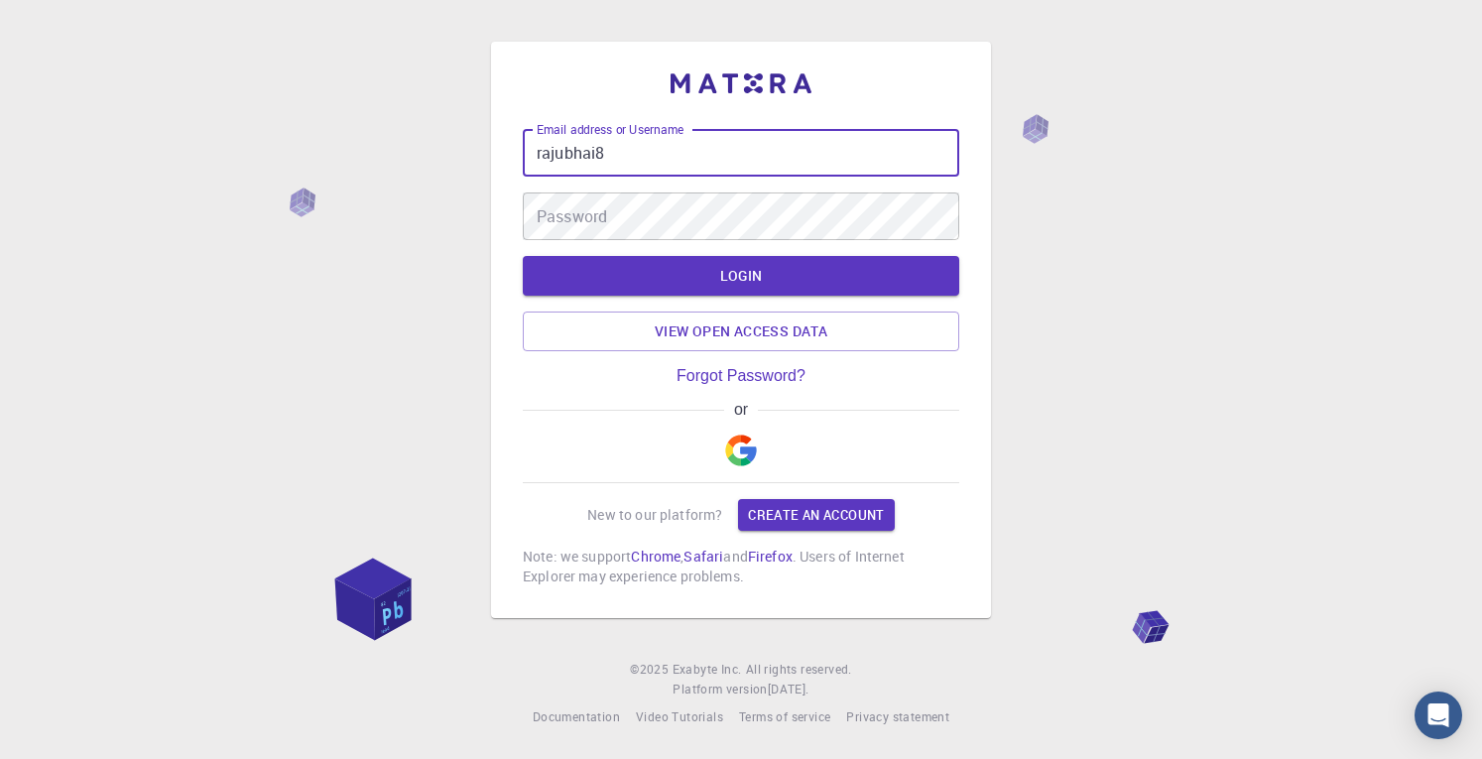
type input "rajubhai8"
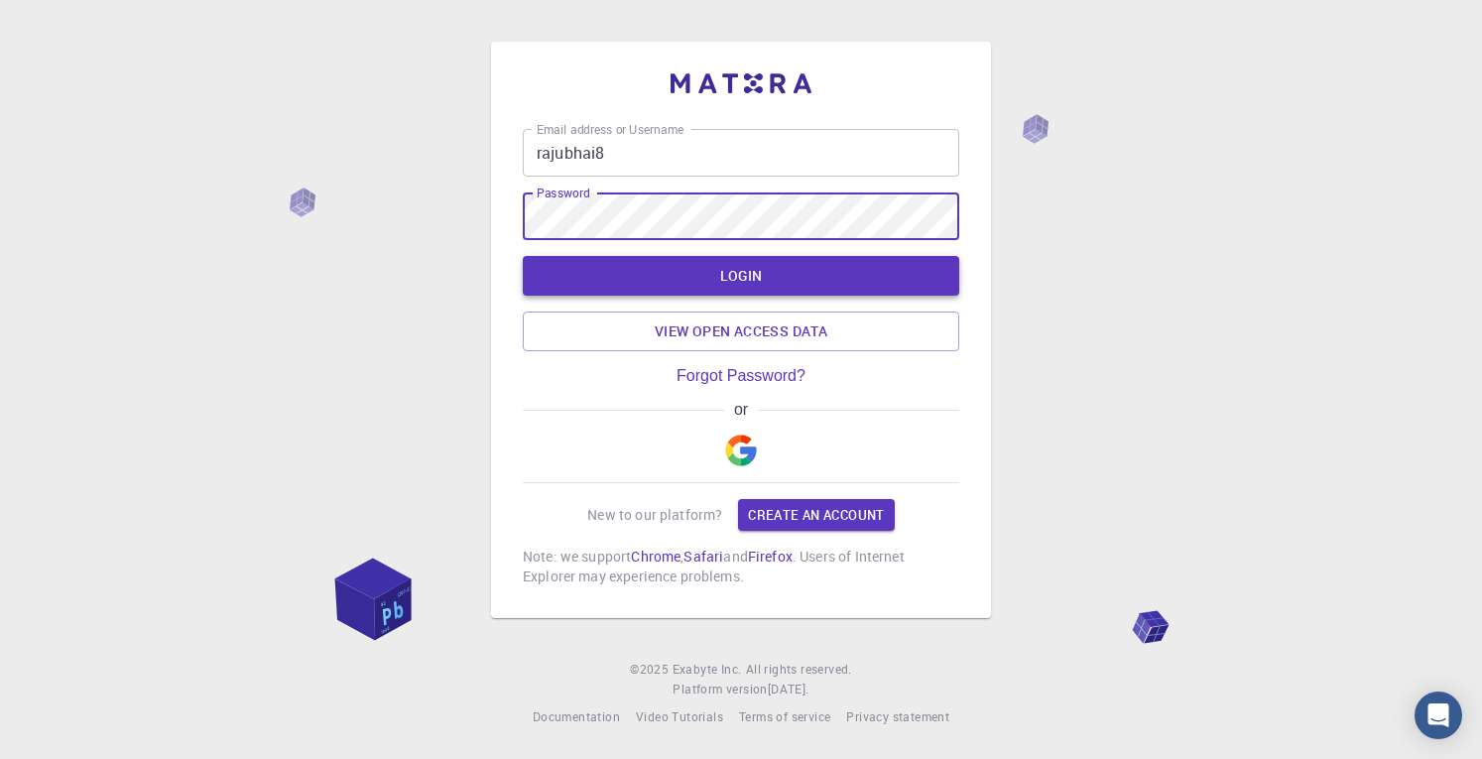
click at [689, 283] on button "LOGIN" at bounding box center [741, 276] width 437 height 40
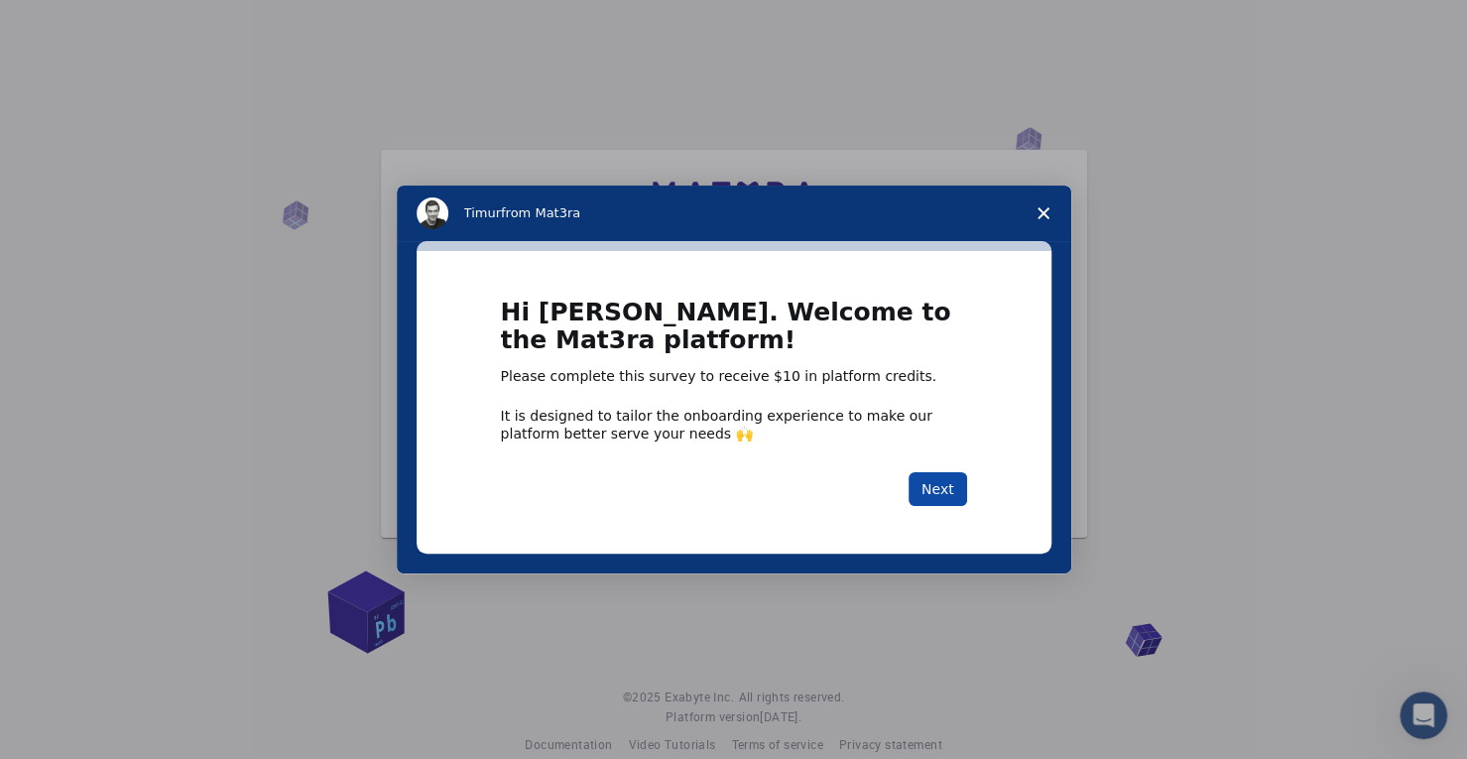
click at [939, 479] on button "Next" at bounding box center [938, 489] width 59 height 34
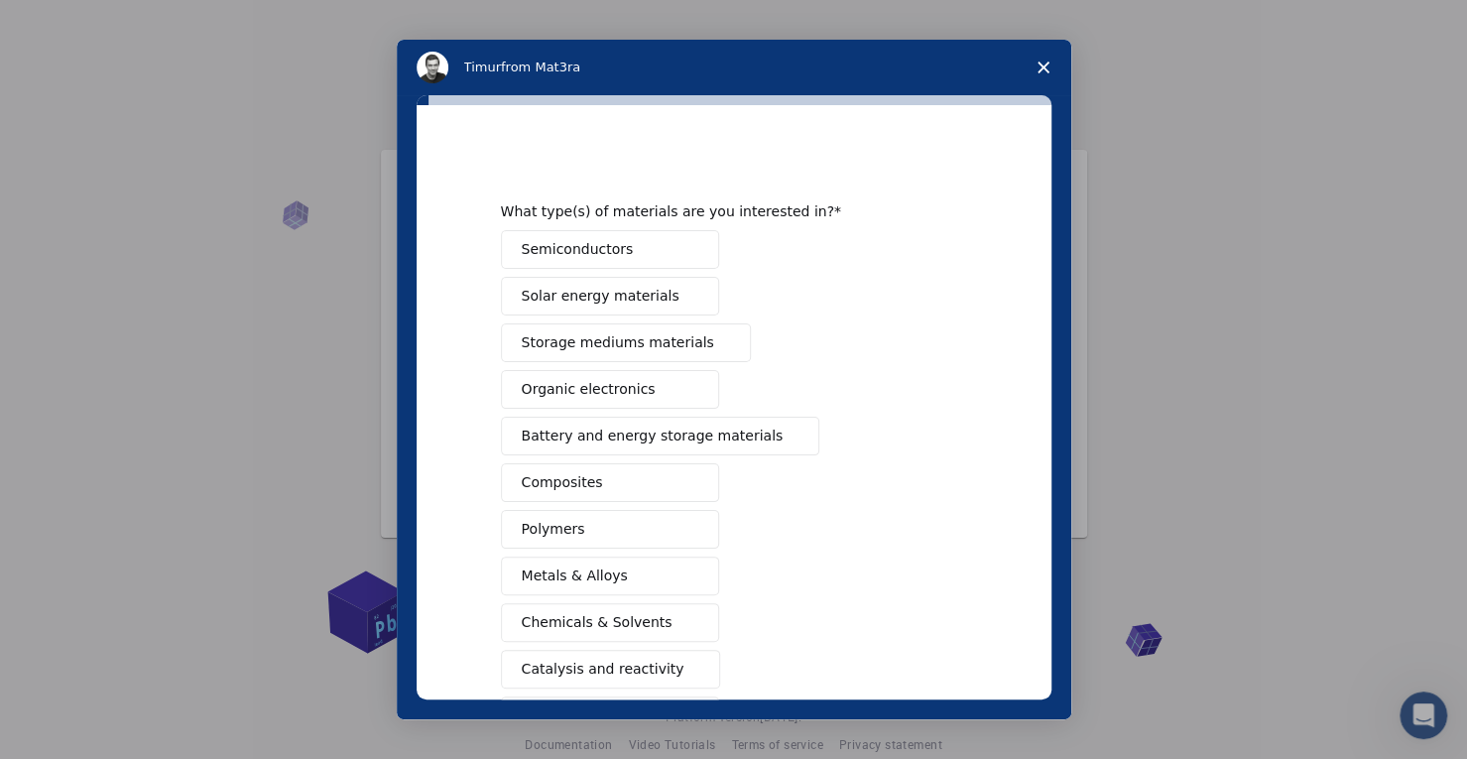
click at [571, 482] on span "Composites" at bounding box center [562, 482] width 81 height 21
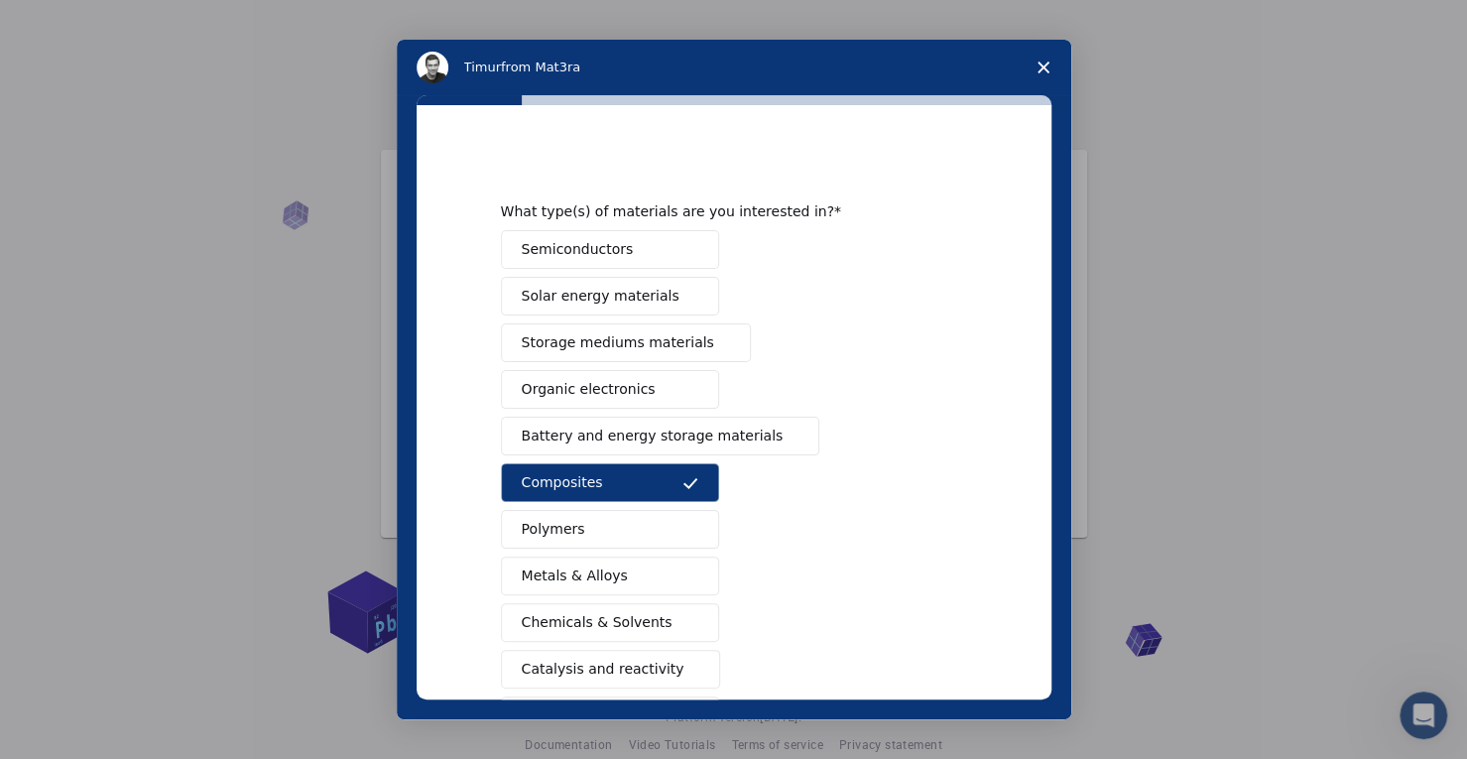
click at [599, 240] on span "Semiconductors" at bounding box center [578, 249] width 112 height 21
click at [603, 294] on span "Solar energy materials" at bounding box center [601, 296] width 158 height 21
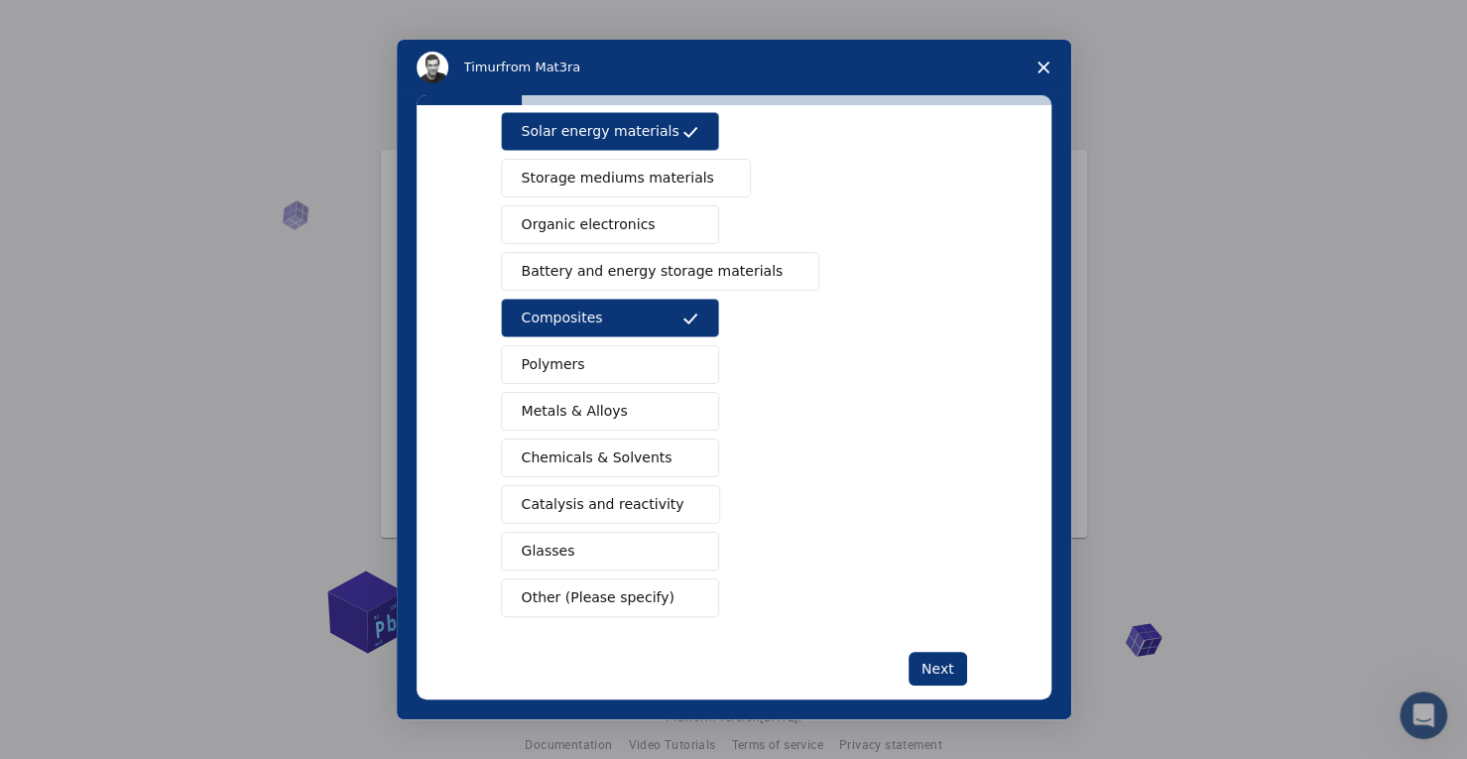
scroll to position [190, 0]
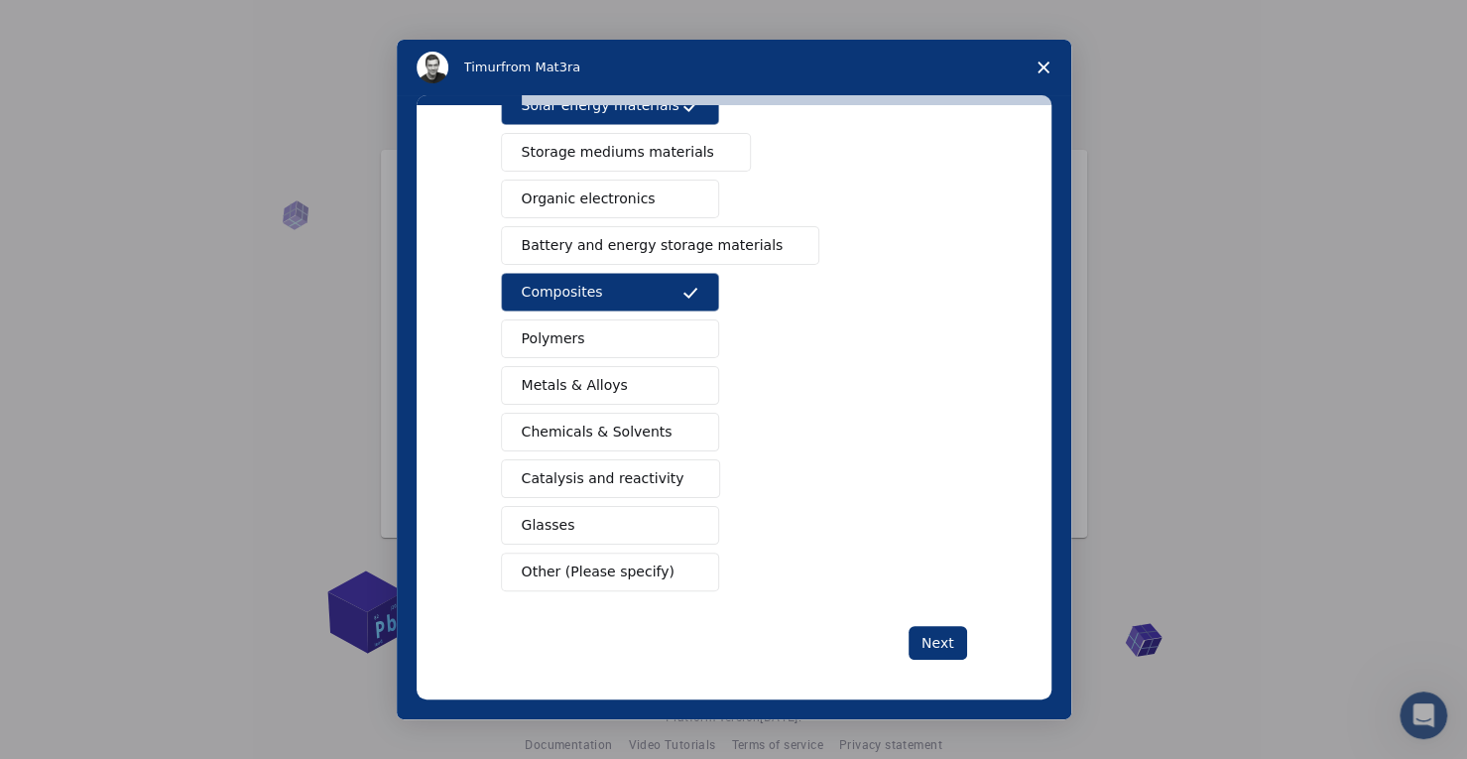
click at [585, 380] on span "Metals & Alloys" at bounding box center [575, 385] width 106 height 21
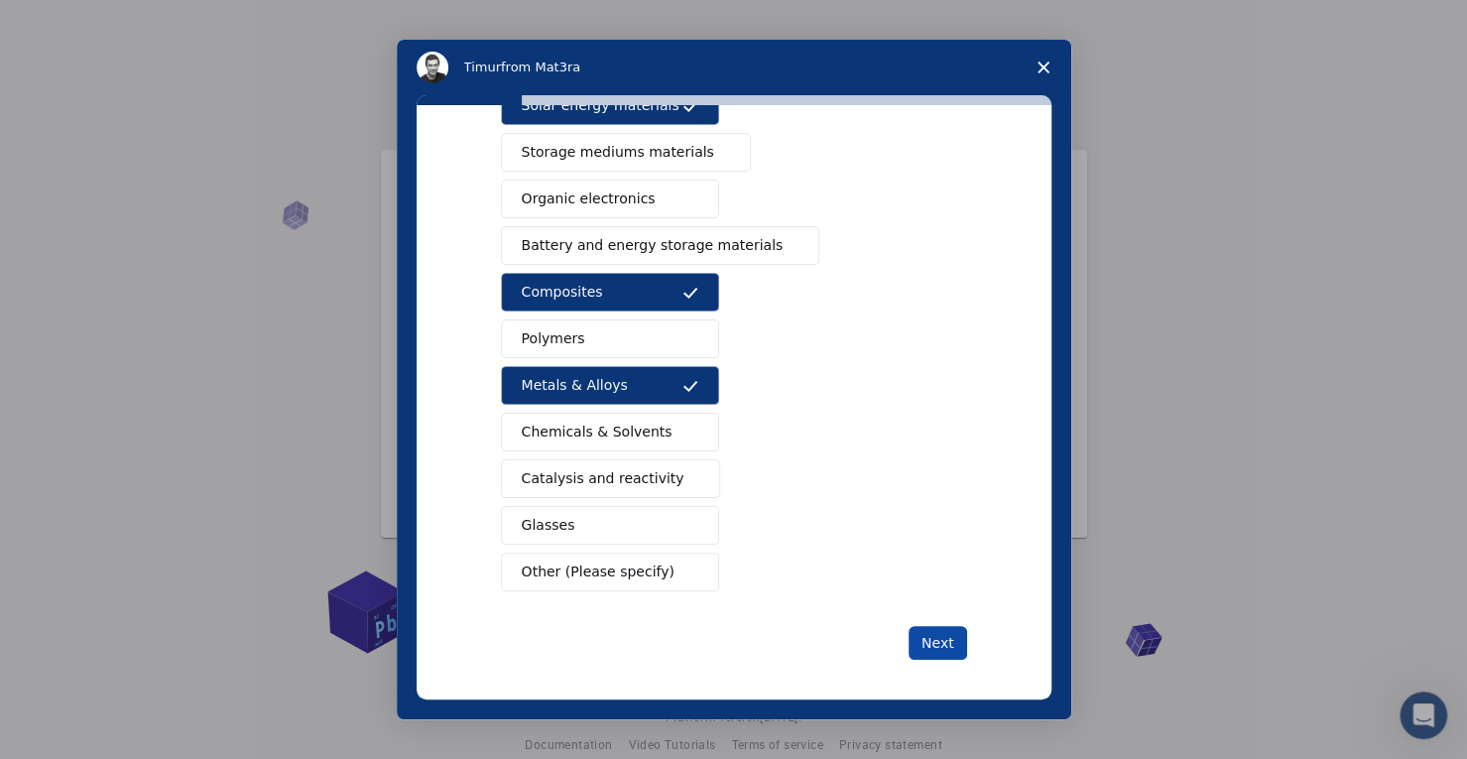
click at [916, 630] on button "Next" at bounding box center [938, 643] width 59 height 34
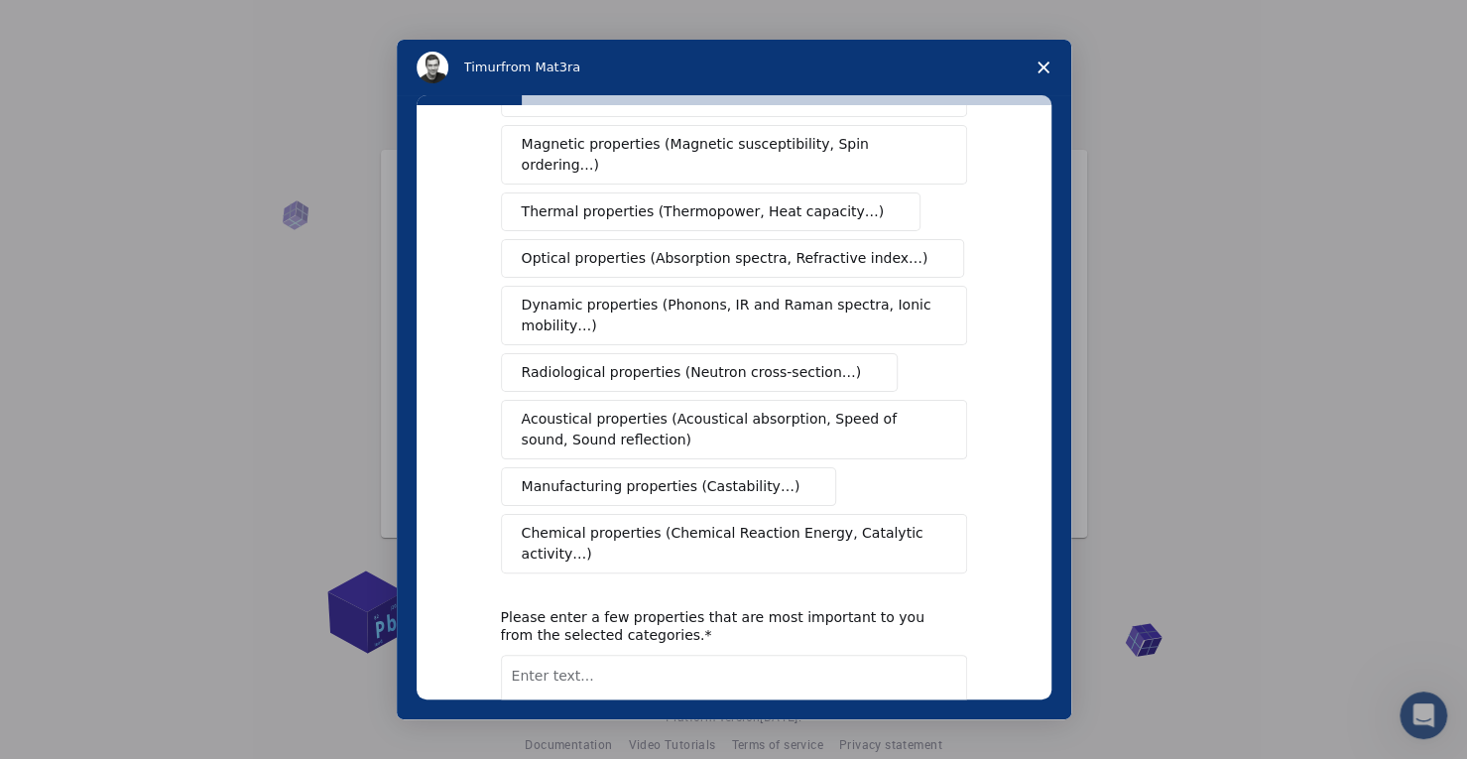
scroll to position [0, 0]
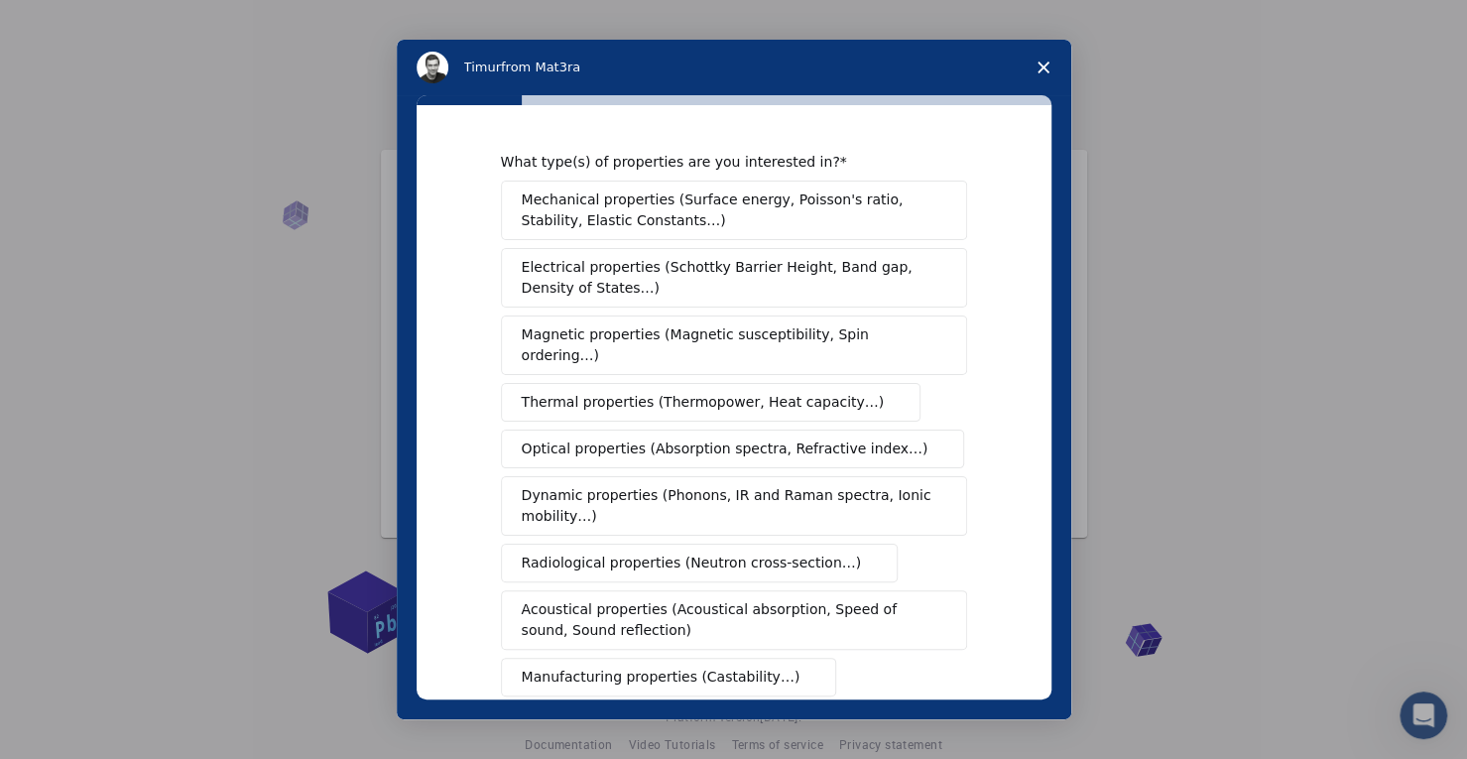
click at [621, 213] on span "Mechanical properties (Surface energy, Poisson's ratio, Stability, Elastic Cons…" at bounding box center [729, 210] width 414 height 42
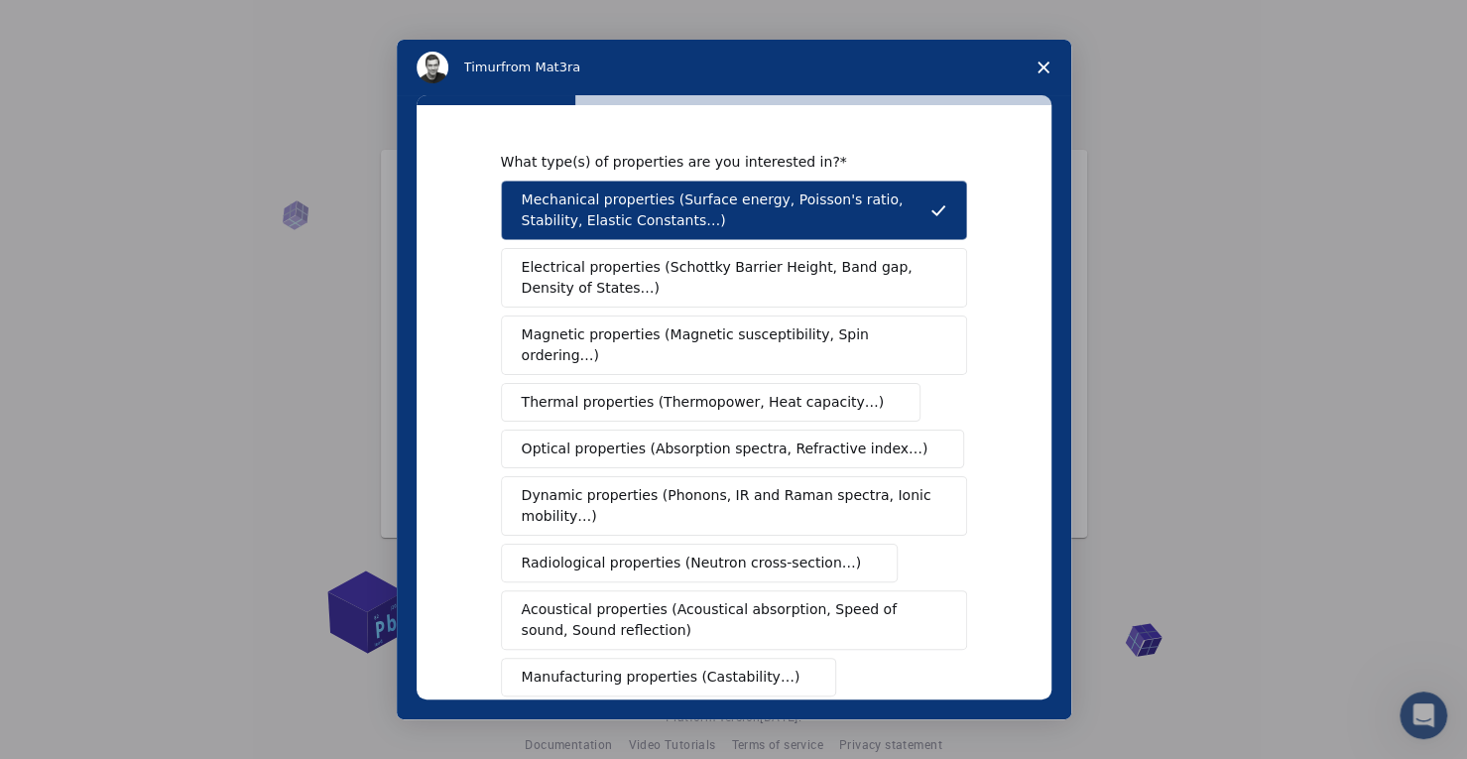
click at [652, 439] on span "Optical properties (Absorption spectra, Refractive index…)" at bounding box center [725, 449] width 407 height 21
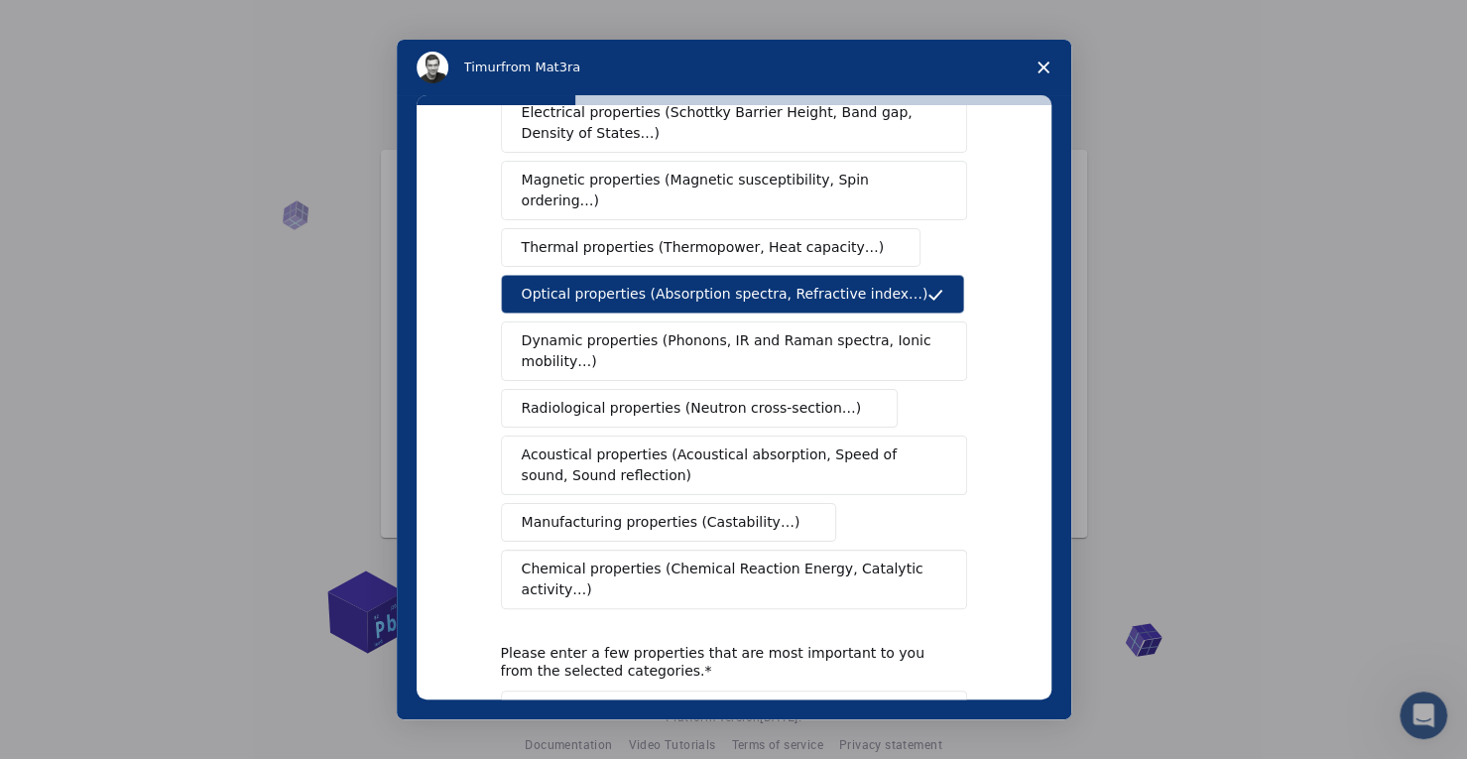
scroll to position [198, 0]
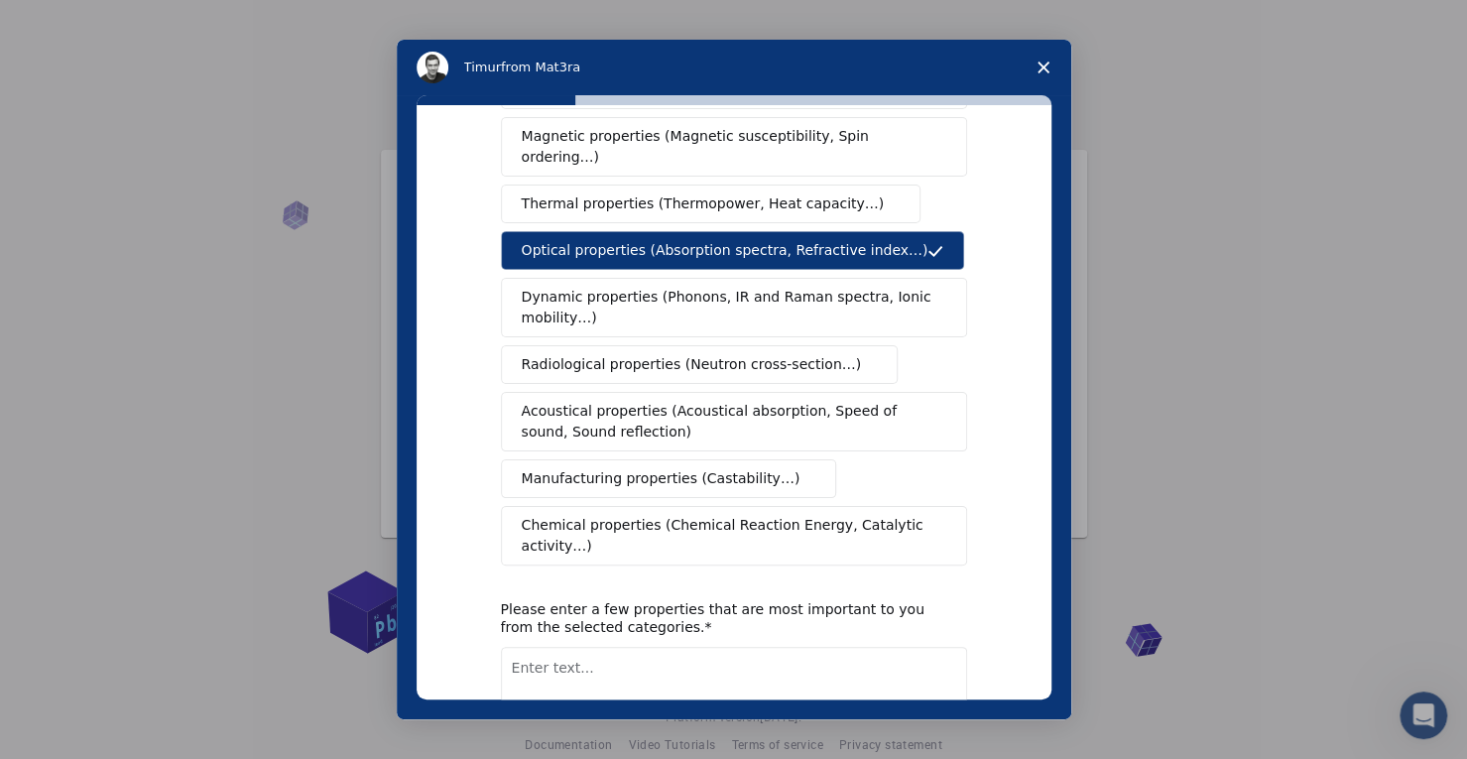
click at [651, 515] on span "Chemical properties (Chemical Reaction Energy, Catalytic activity…)" at bounding box center [727, 536] width 411 height 42
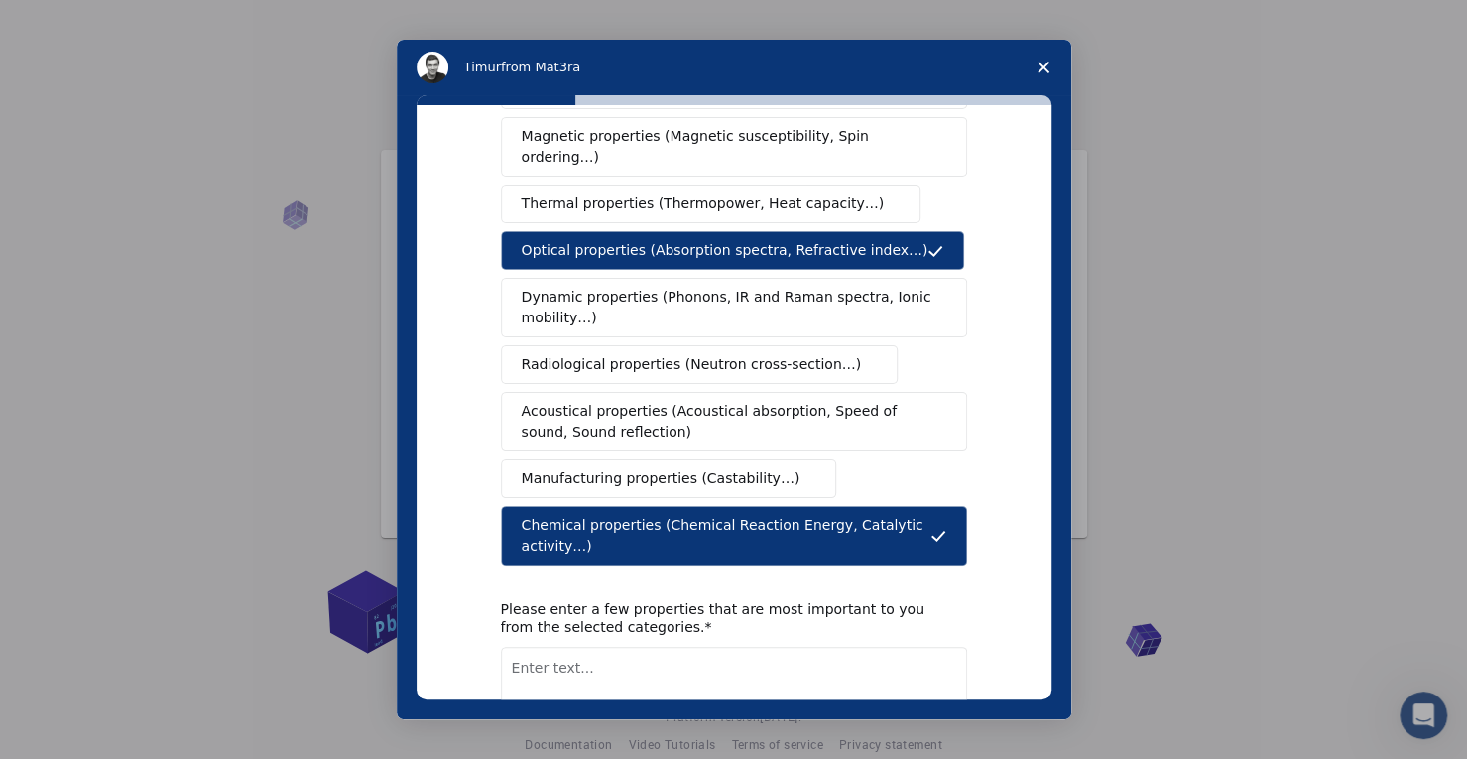
scroll to position [294, 0]
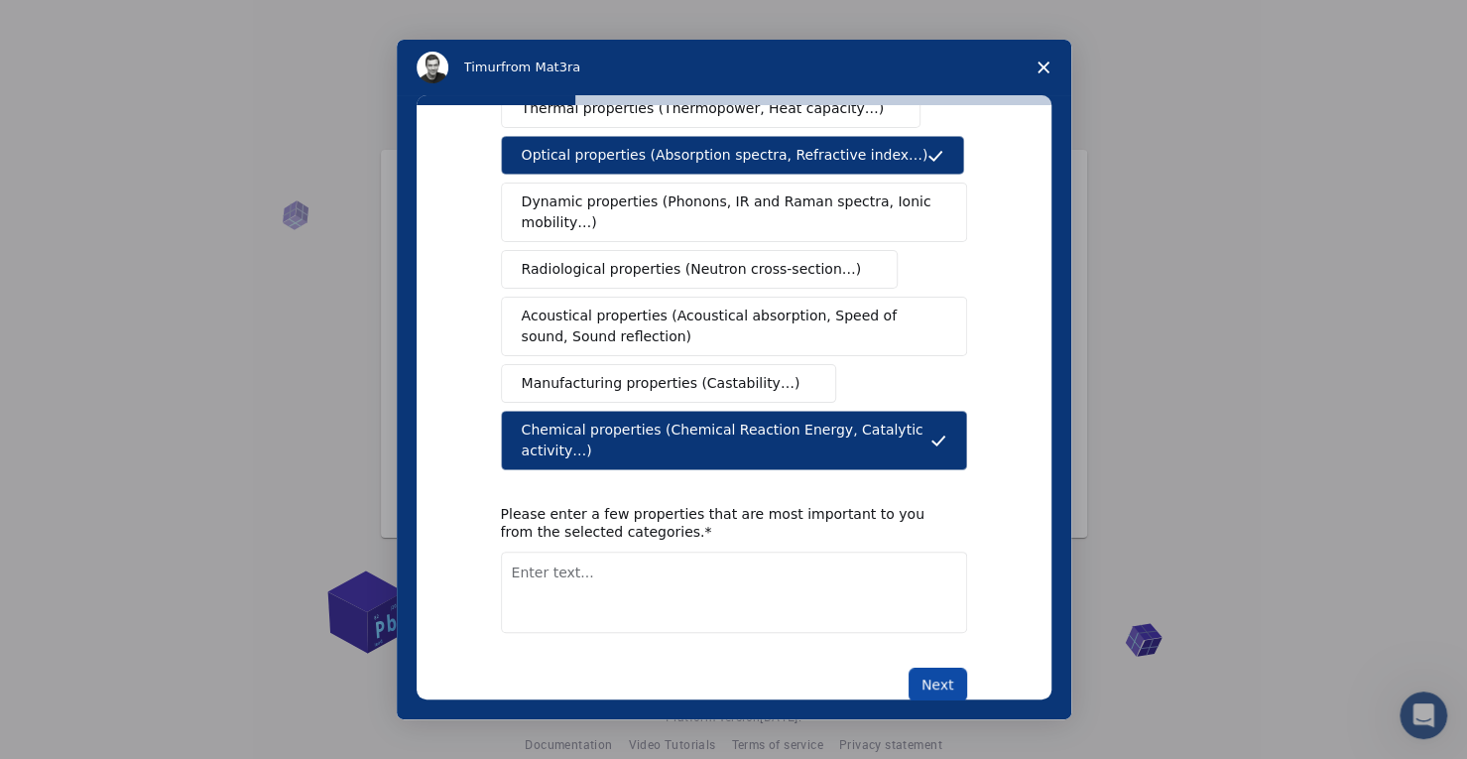
click at [942, 668] on button "Next" at bounding box center [938, 685] width 59 height 34
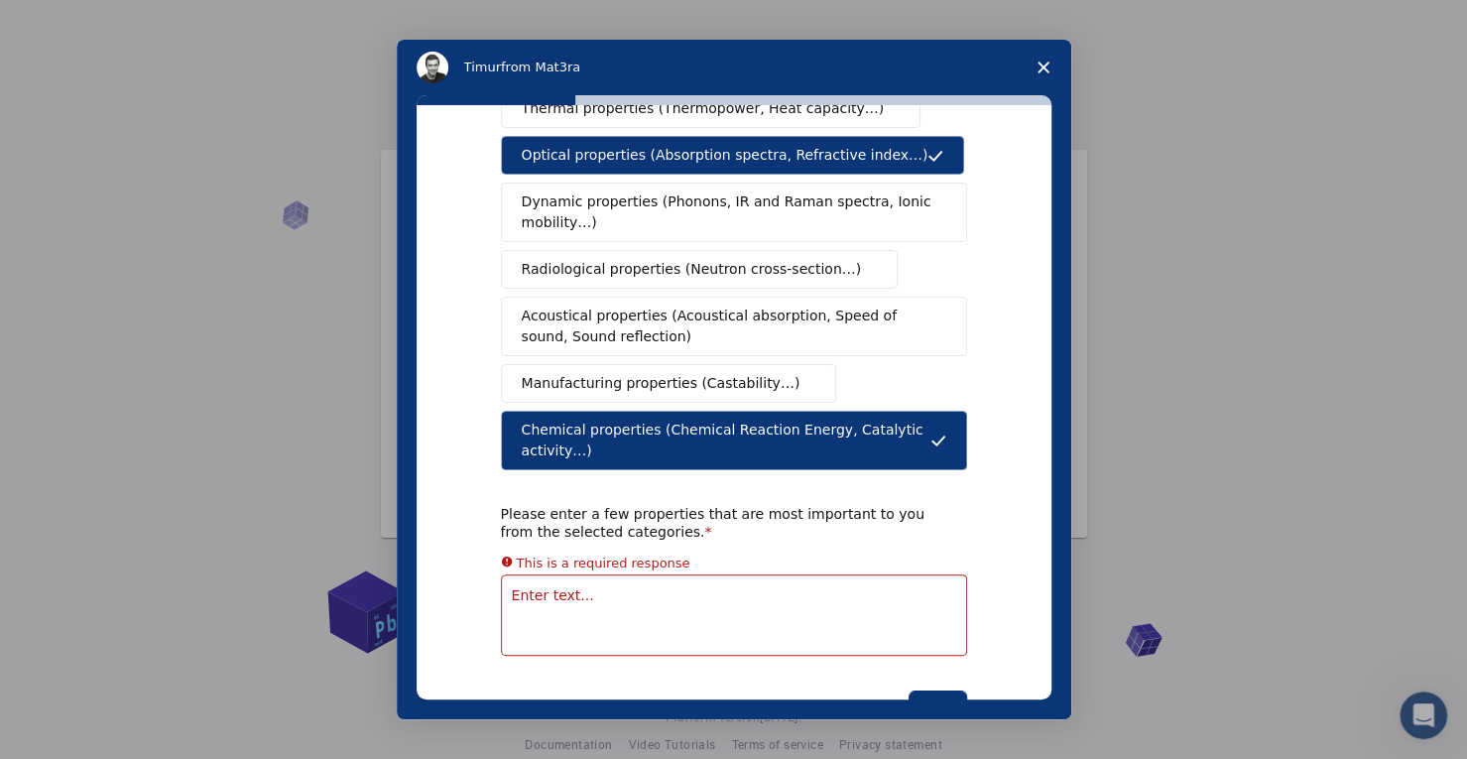
click at [755, 574] on textarea "Enter text..." at bounding box center [734, 614] width 466 height 81
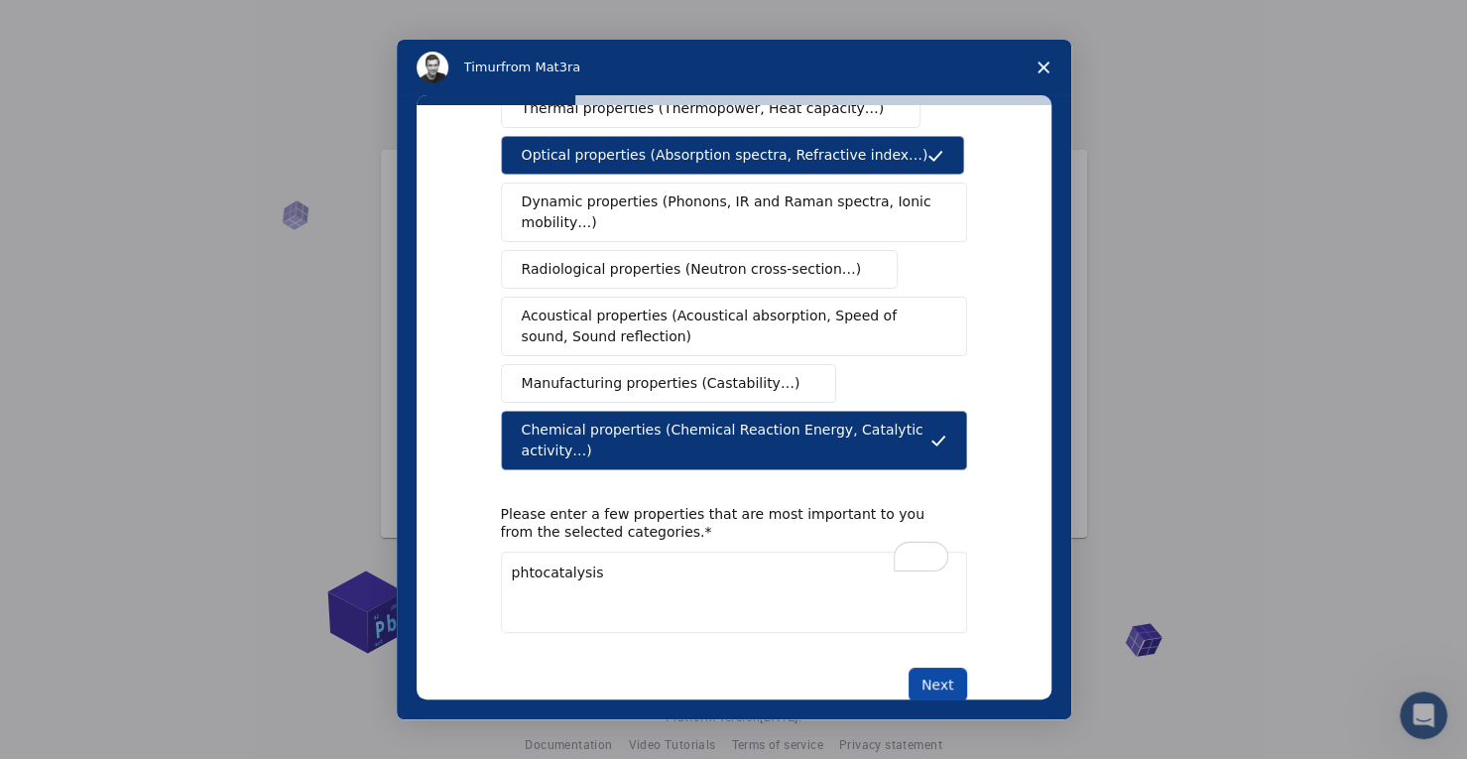
type textarea "phtocatalysis"
click at [943, 668] on button "Next" at bounding box center [938, 685] width 59 height 34
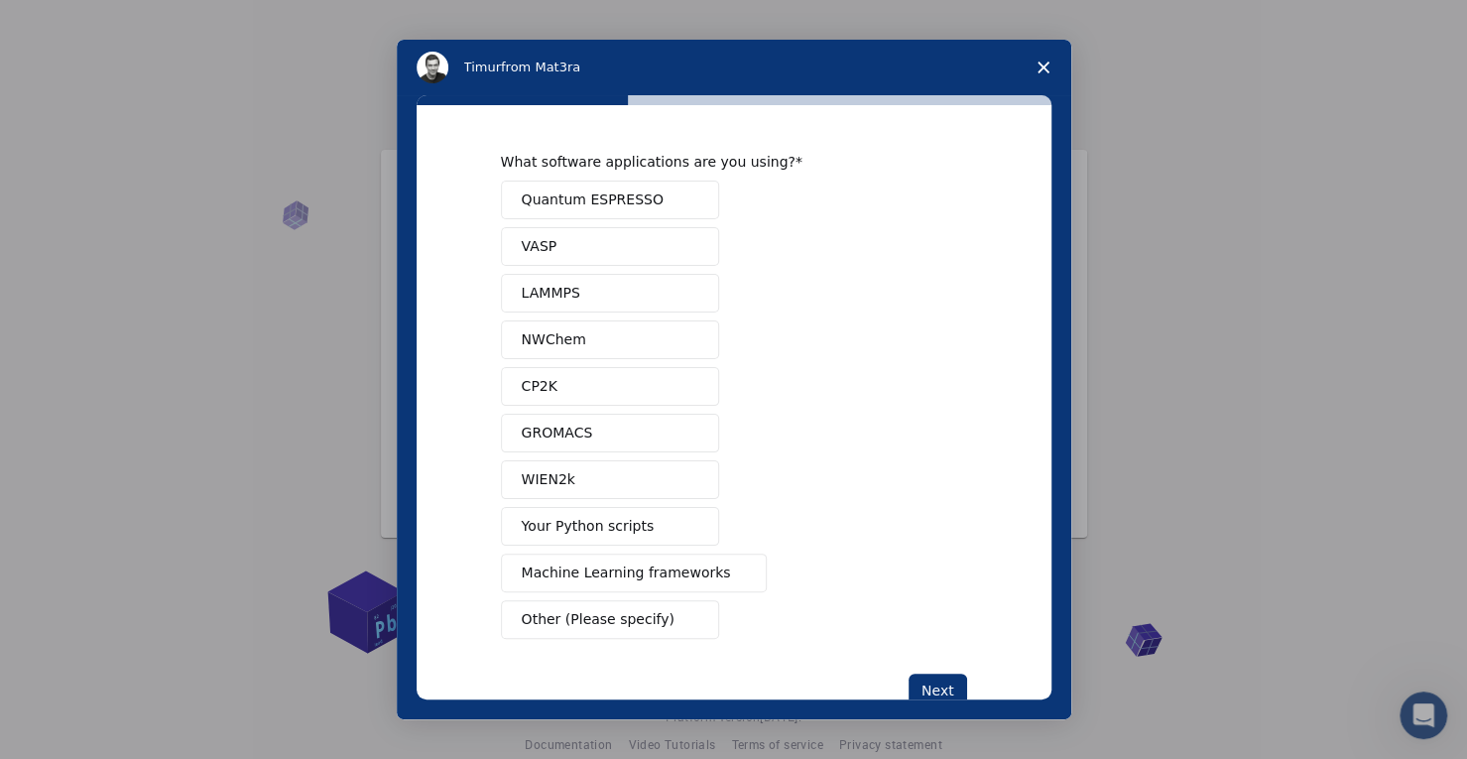
click at [566, 206] on span "Quantum ESPRESSO" at bounding box center [593, 199] width 142 height 21
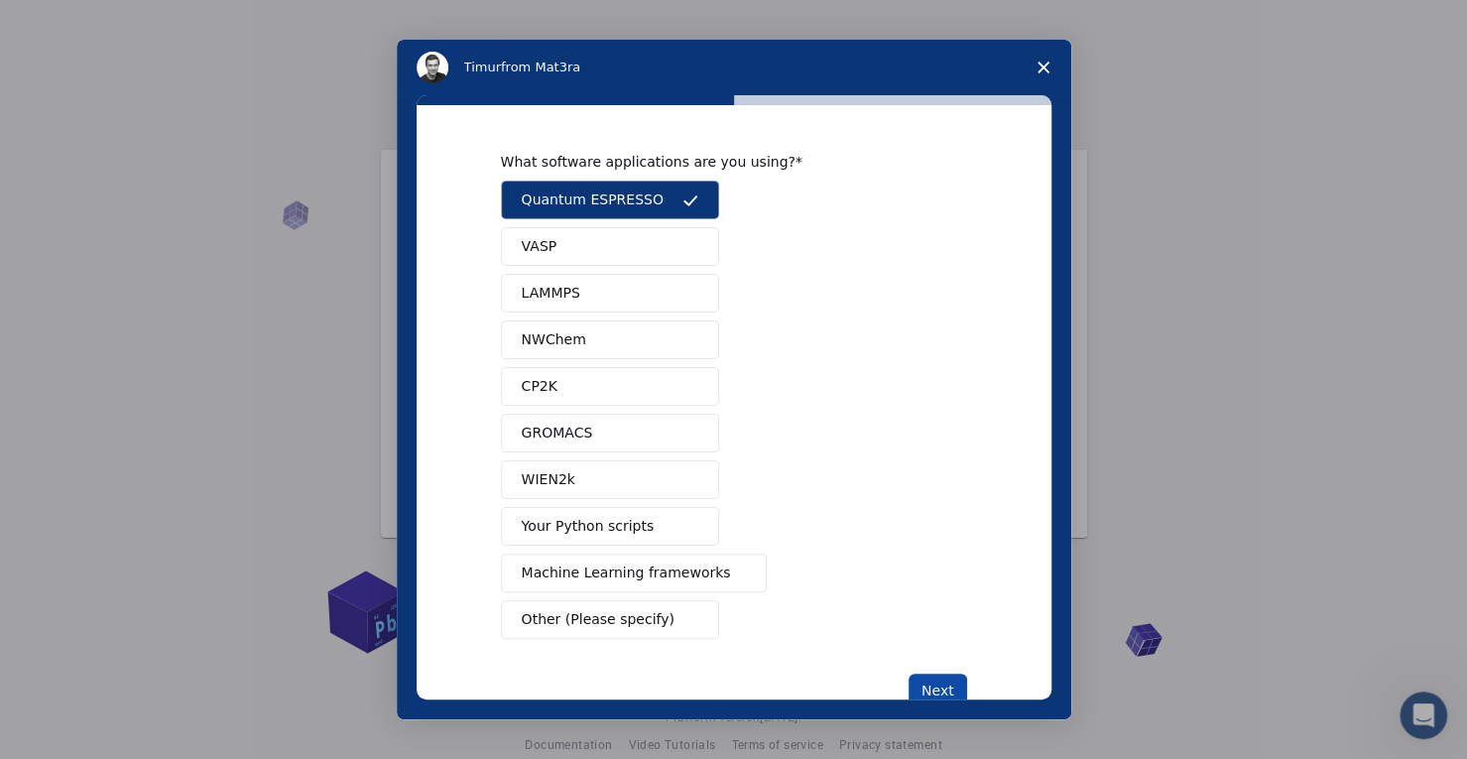
click at [933, 686] on button "Next" at bounding box center [938, 691] width 59 height 34
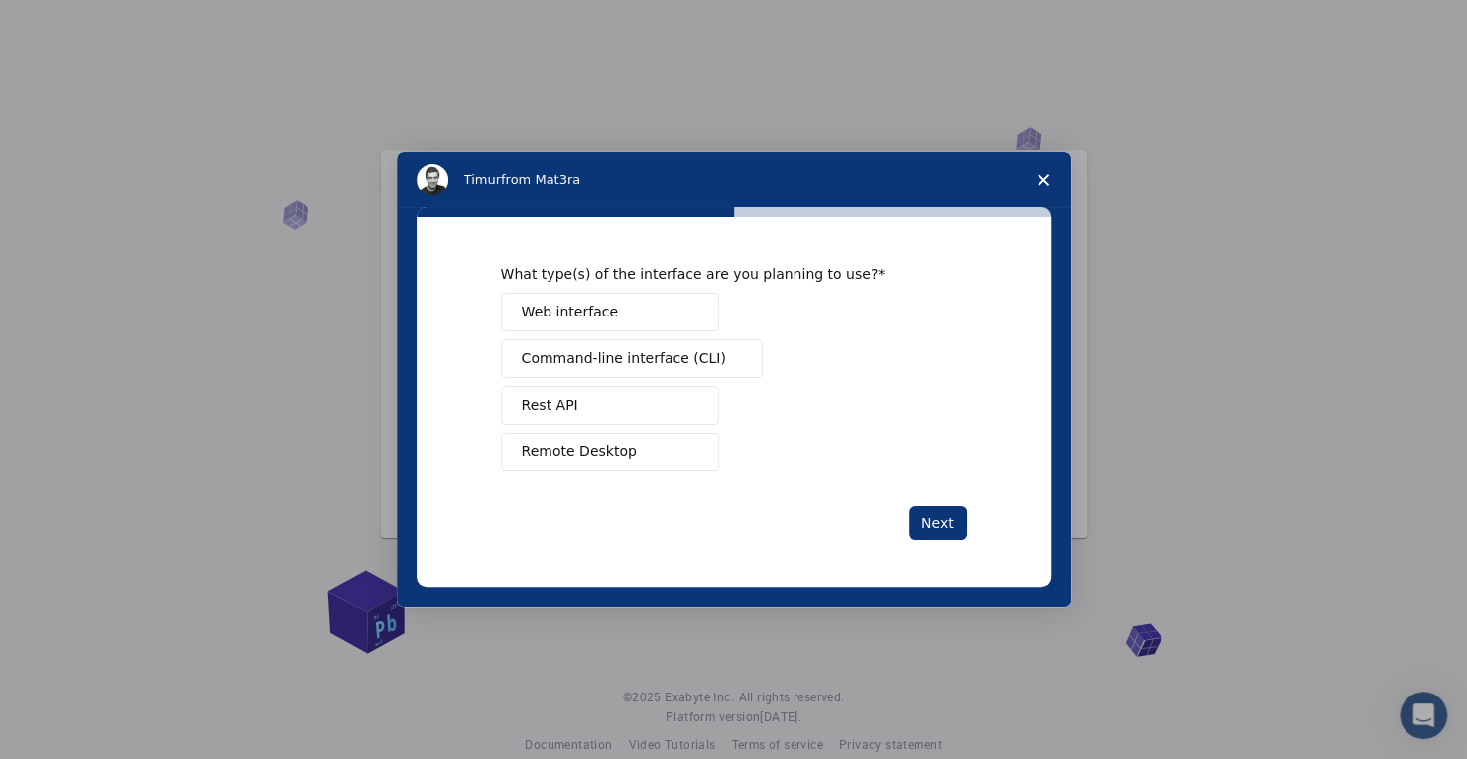
click at [930, 680] on div "Intercom messenger" at bounding box center [733, 379] width 1467 height 759
click at [671, 439] on button "Remote Desktop" at bounding box center [610, 452] width 218 height 39
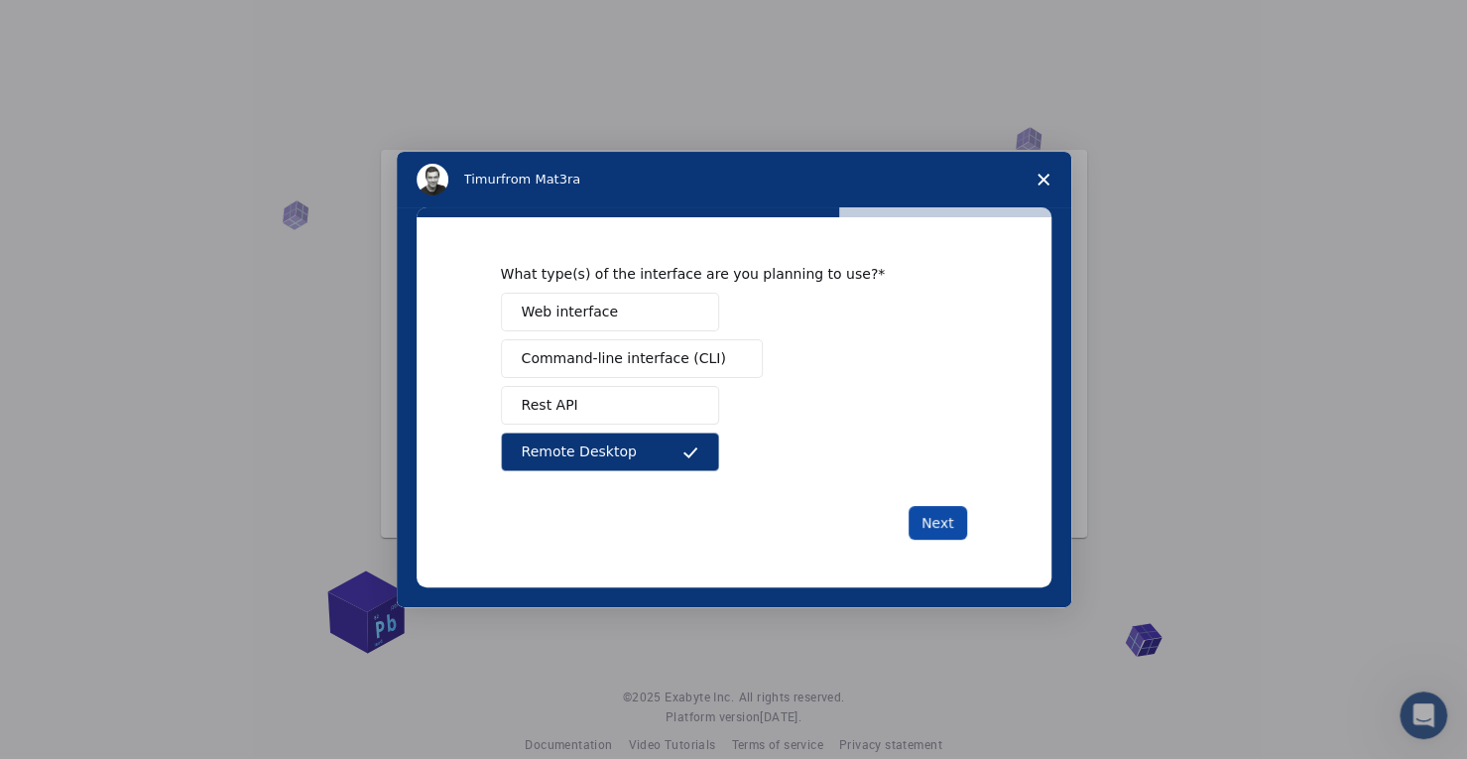
click at [933, 527] on button "Next" at bounding box center [938, 523] width 59 height 34
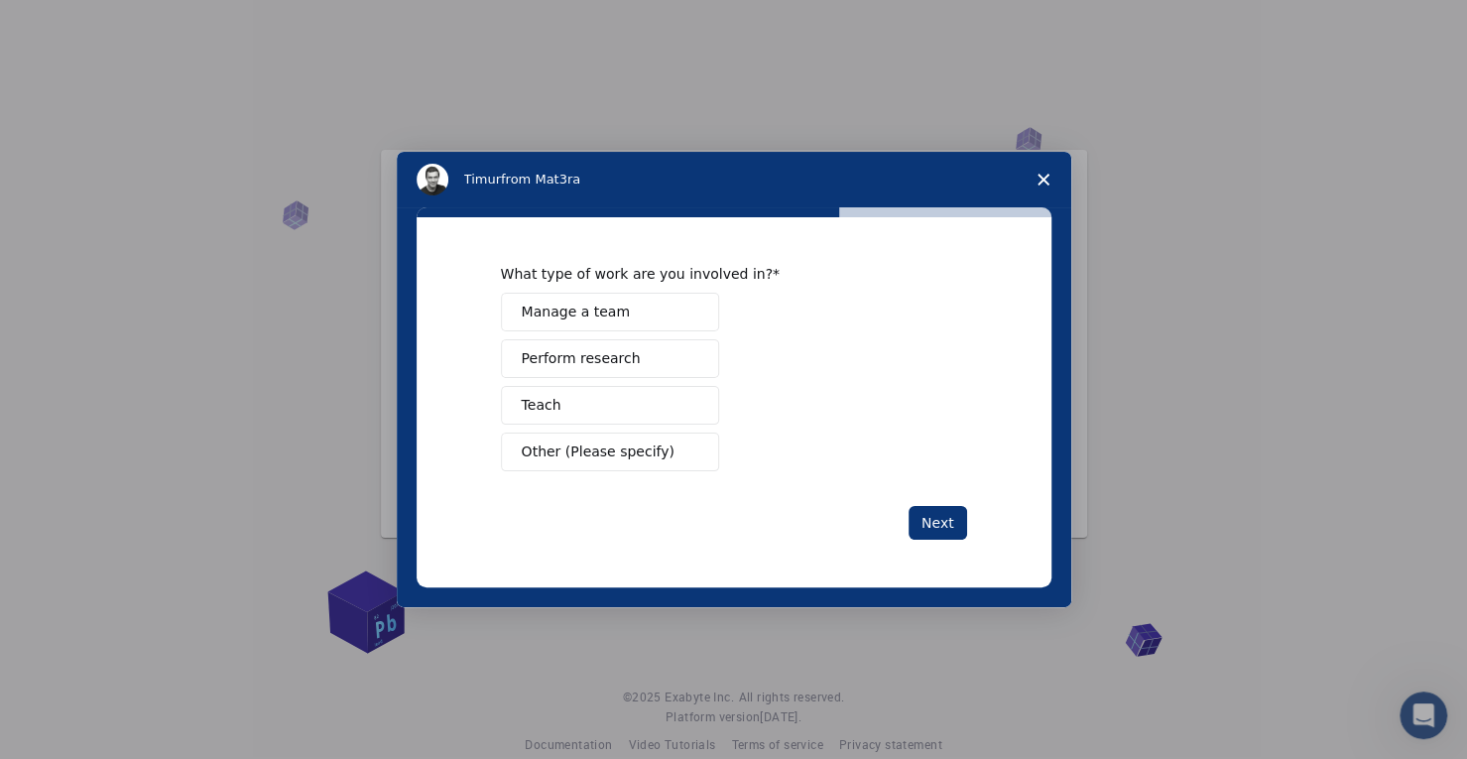
click at [611, 361] on span "Perform research" at bounding box center [581, 358] width 119 height 21
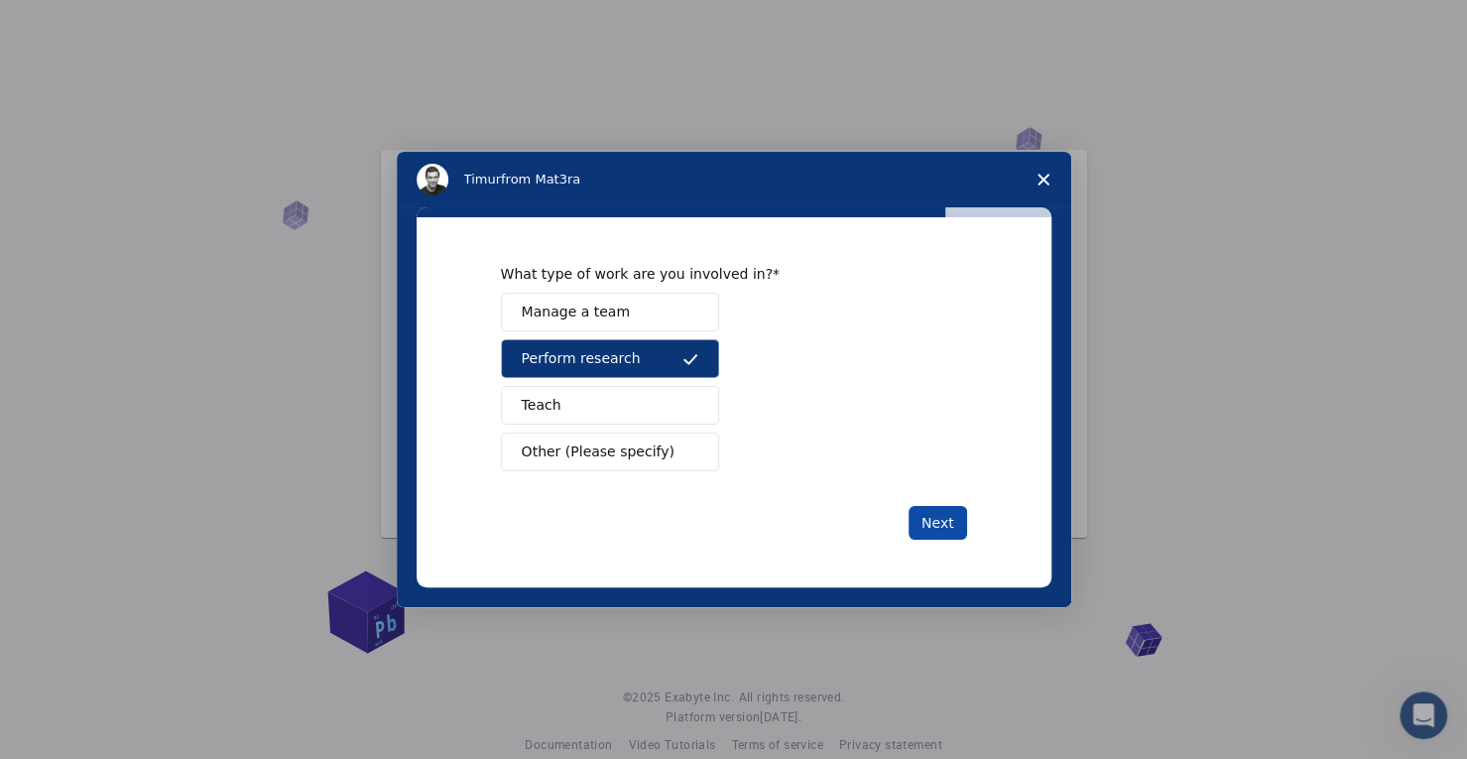
click at [932, 513] on button "Next" at bounding box center [938, 523] width 59 height 34
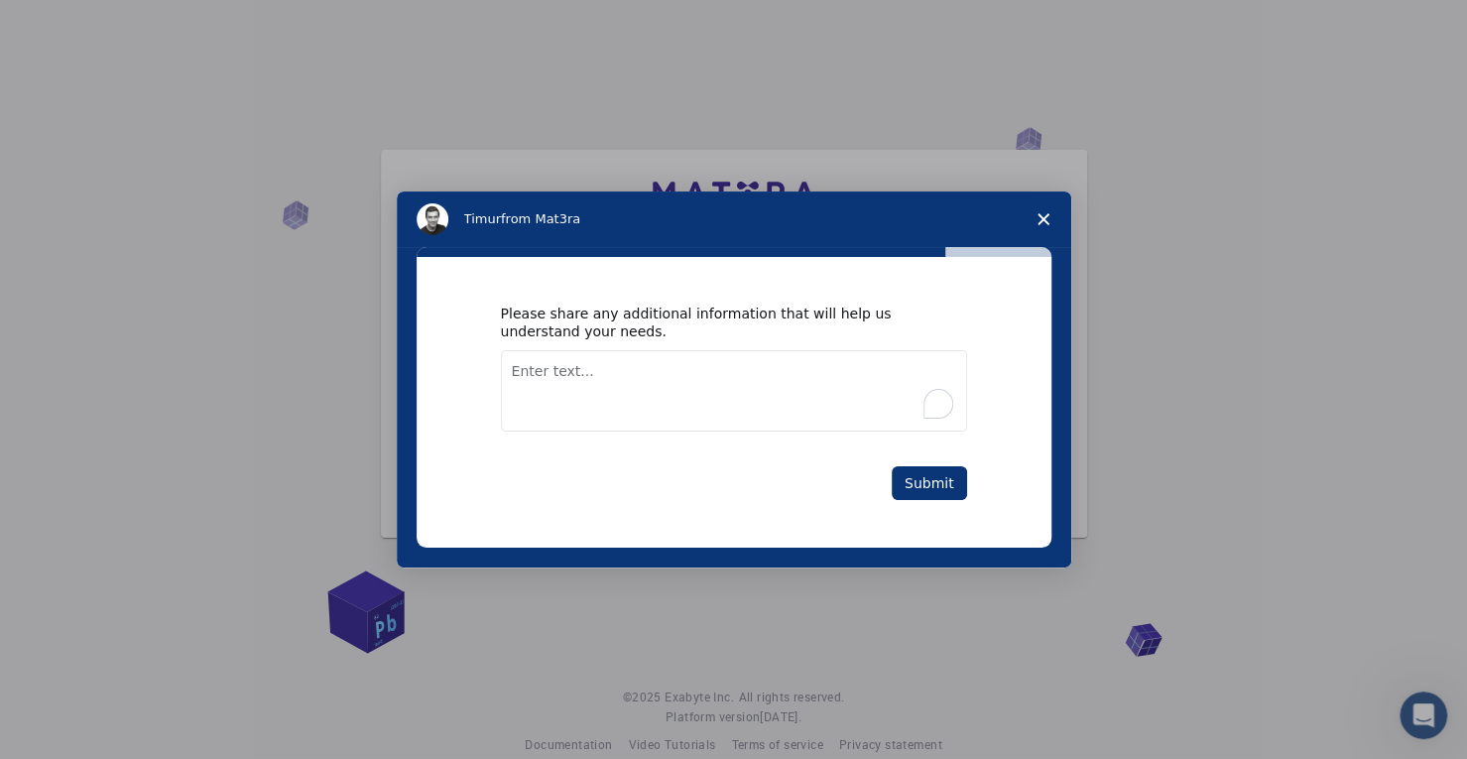
click at [550, 378] on textarea "To enrich screen reader interactions, please activate Accessibility in Grammarl…" at bounding box center [734, 390] width 466 height 81
type textarea "dft"
click at [956, 479] on button "Submit" at bounding box center [929, 483] width 75 height 34
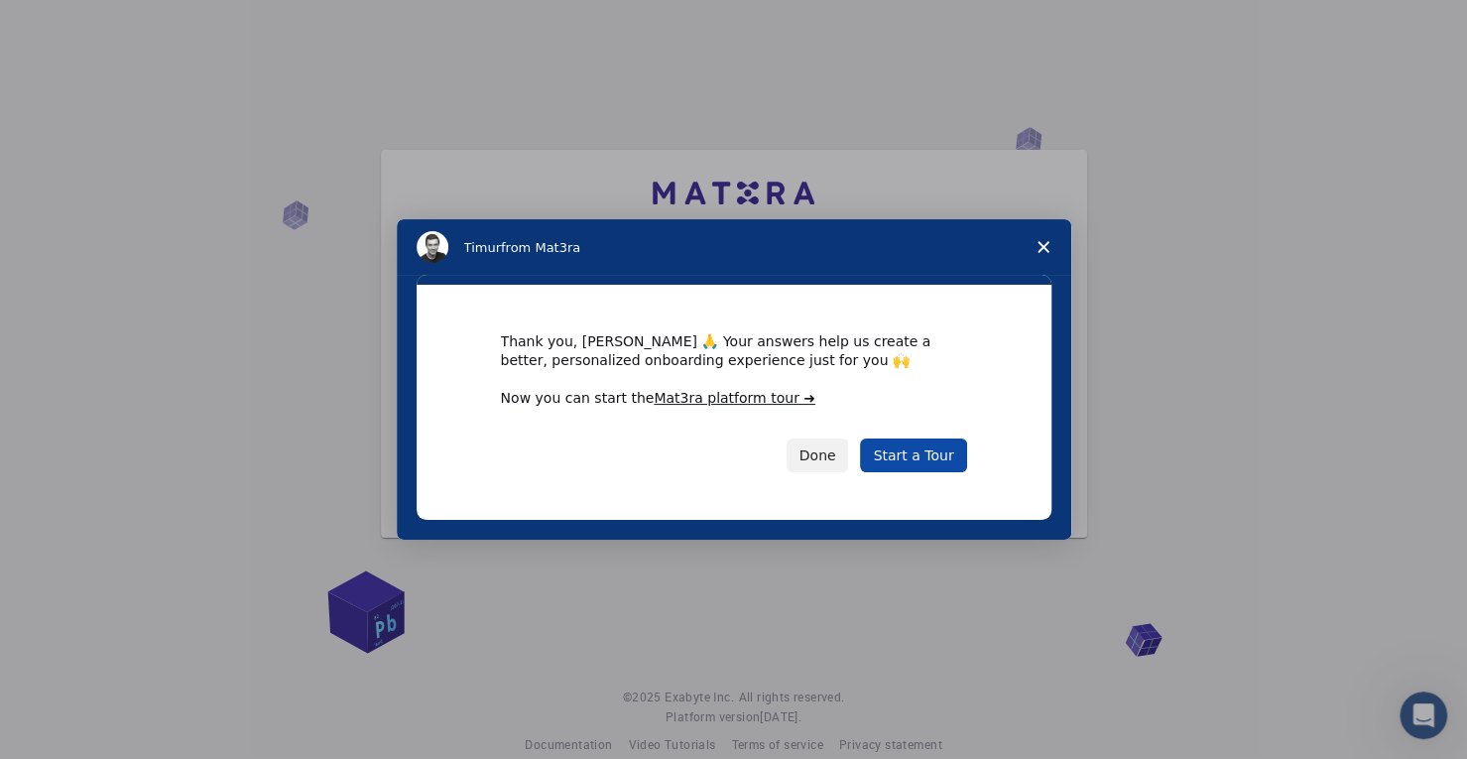
click at [936, 456] on link "Start a Tour" at bounding box center [913, 456] width 106 height 34
click at [845, 456] on button "Done" at bounding box center [818, 456] width 63 height 34
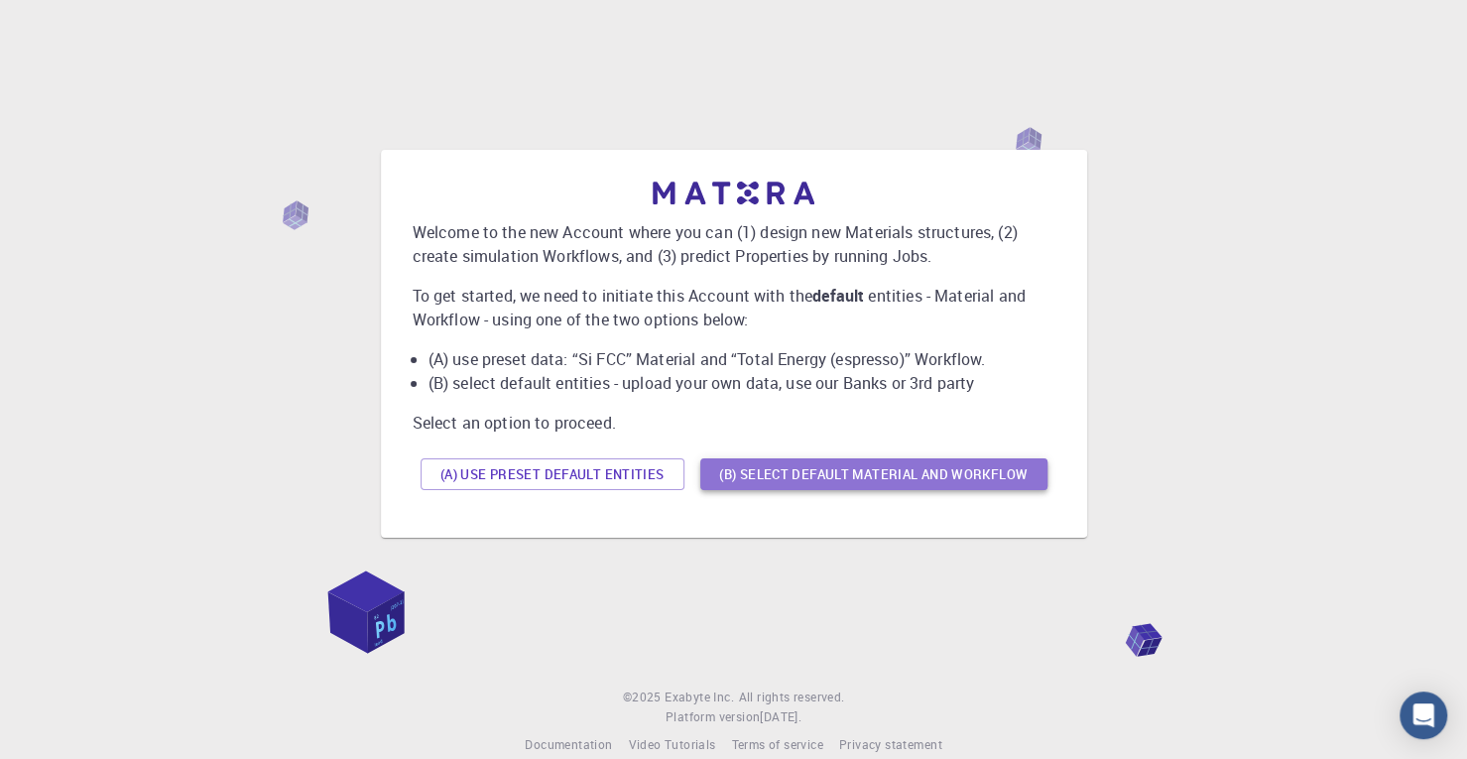
click at [761, 474] on button "(B) Select default material and workflow" at bounding box center [873, 474] width 347 height 32
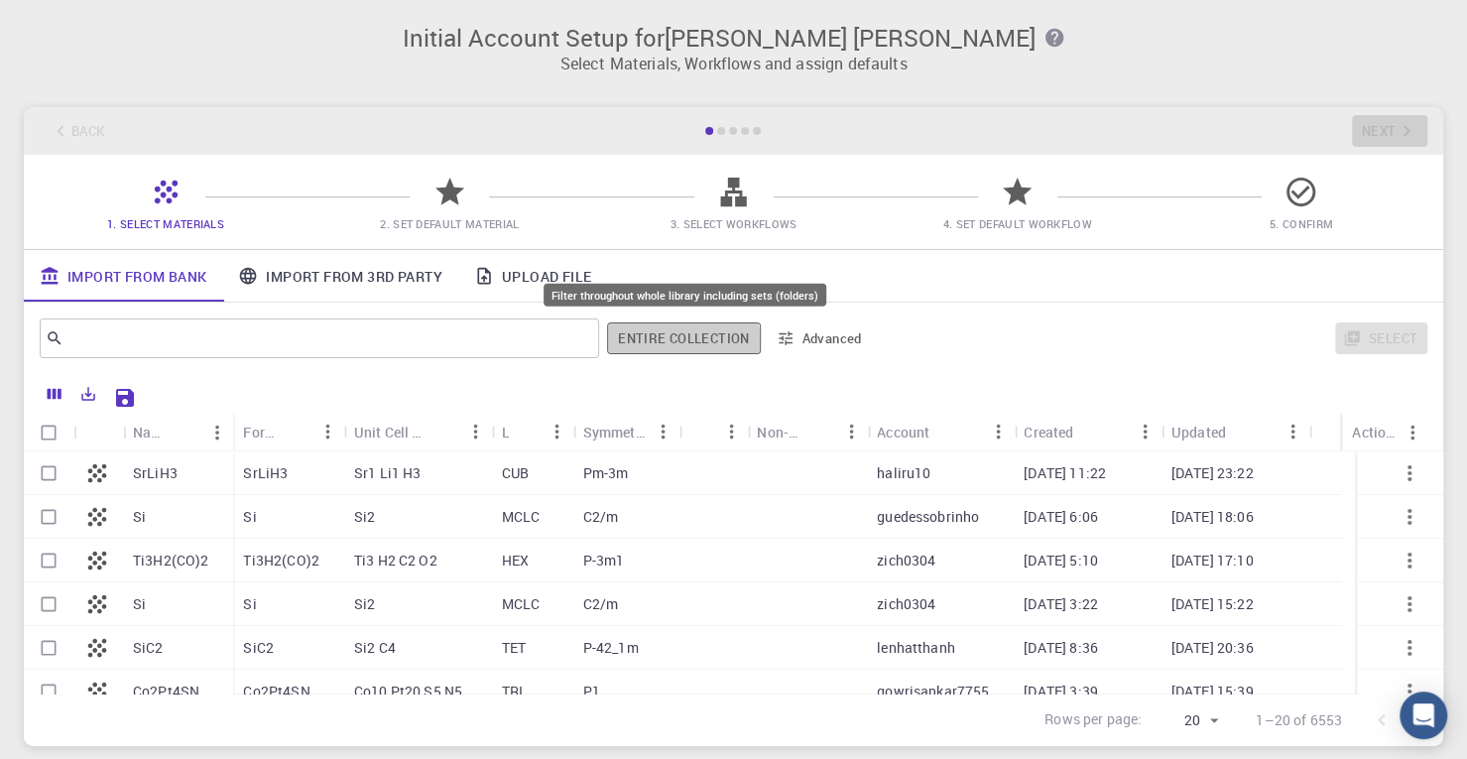
click at [681, 342] on button "Entire collection" at bounding box center [683, 338] width 153 height 32
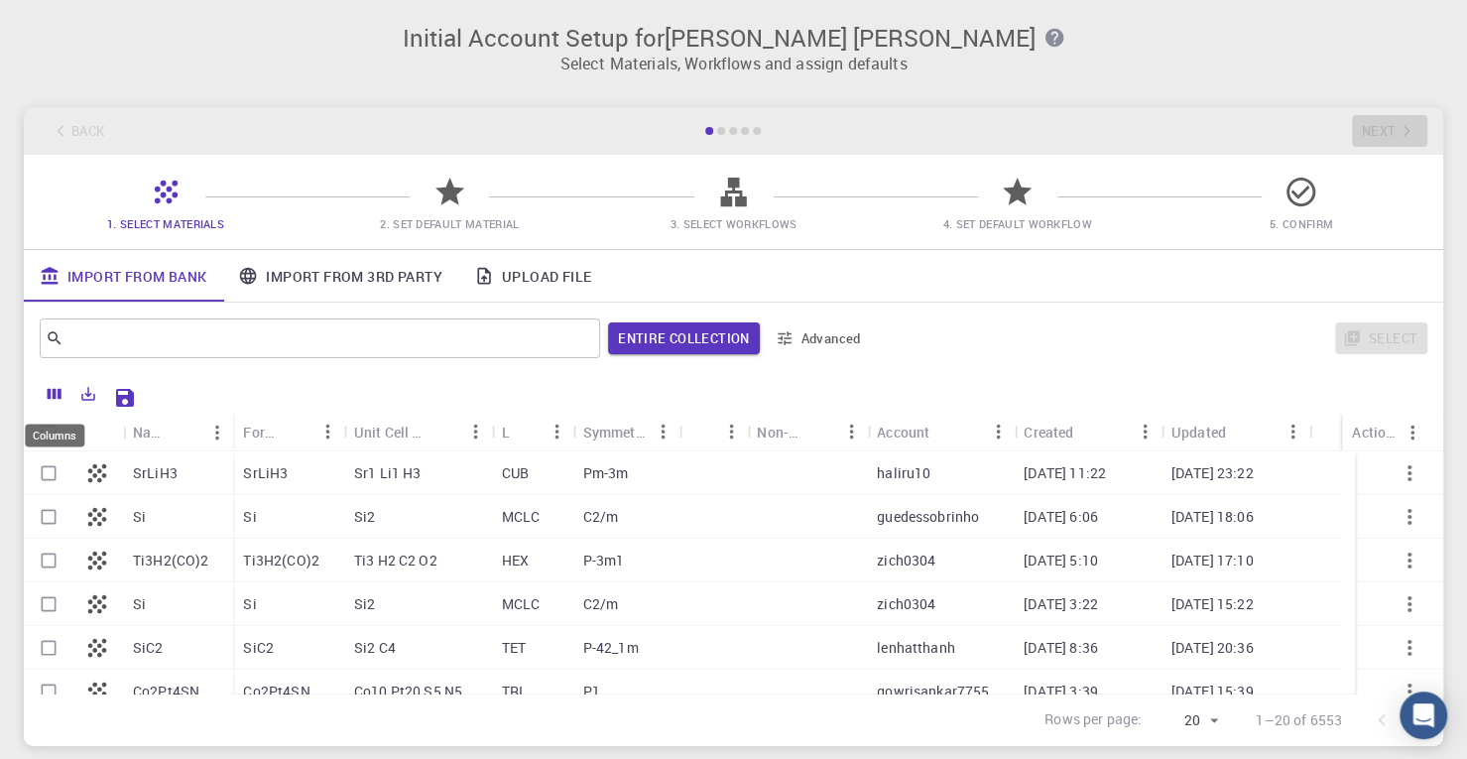
click at [64, 398] on button "Columns" at bounding box center [55, 394] width 34 height 32
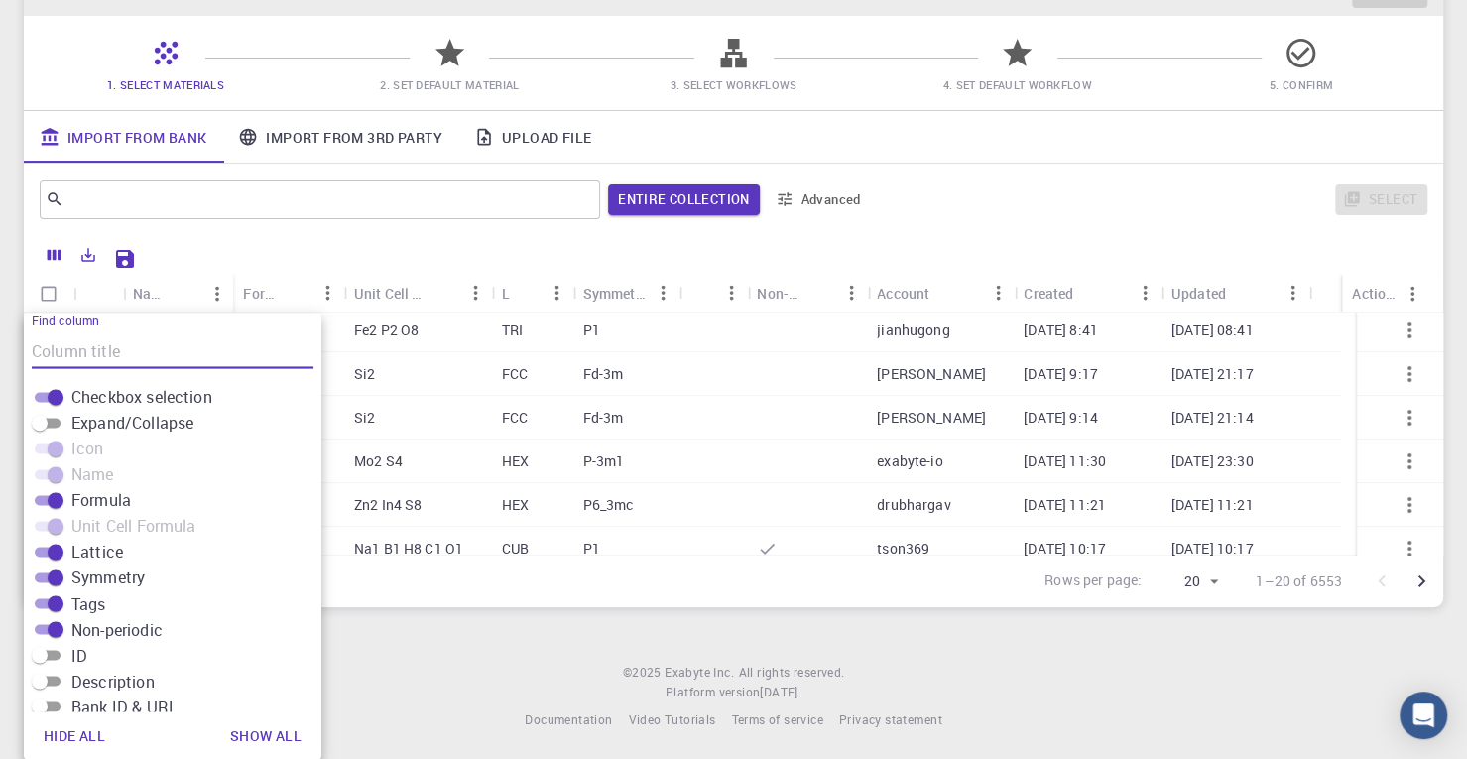
click at [592, 667] on footer "© 2025 Exabyte Inc. All rights reserved. Platform version 2025.7.24 . Documenta…" at bounding box center [733, 696] width 1467 height 67
